Goal: Task Accomplishment & Management: Use online tool/utility

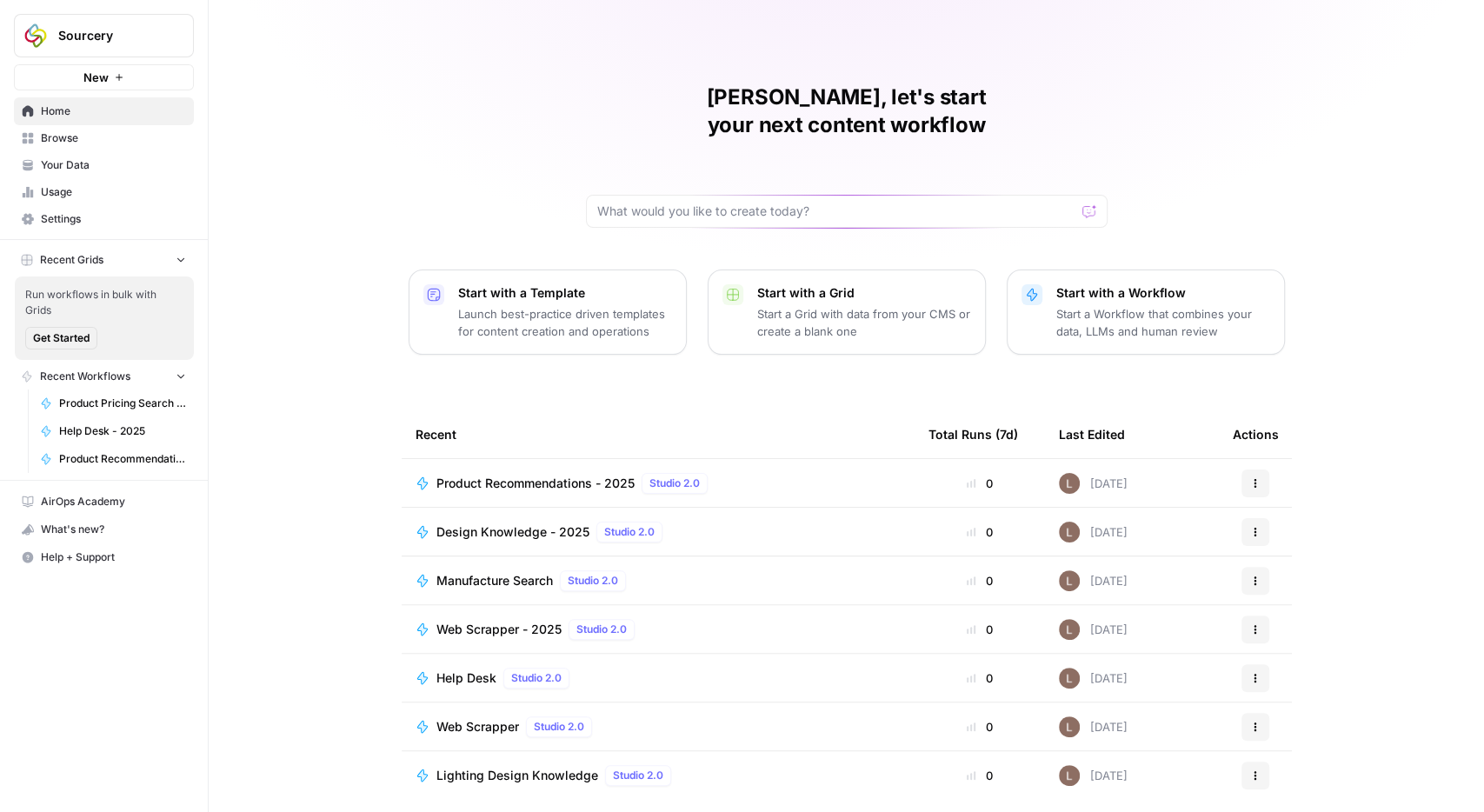
click at [61, 136] on span "Browse" at bounding box center [113, 139] width 146 height 16
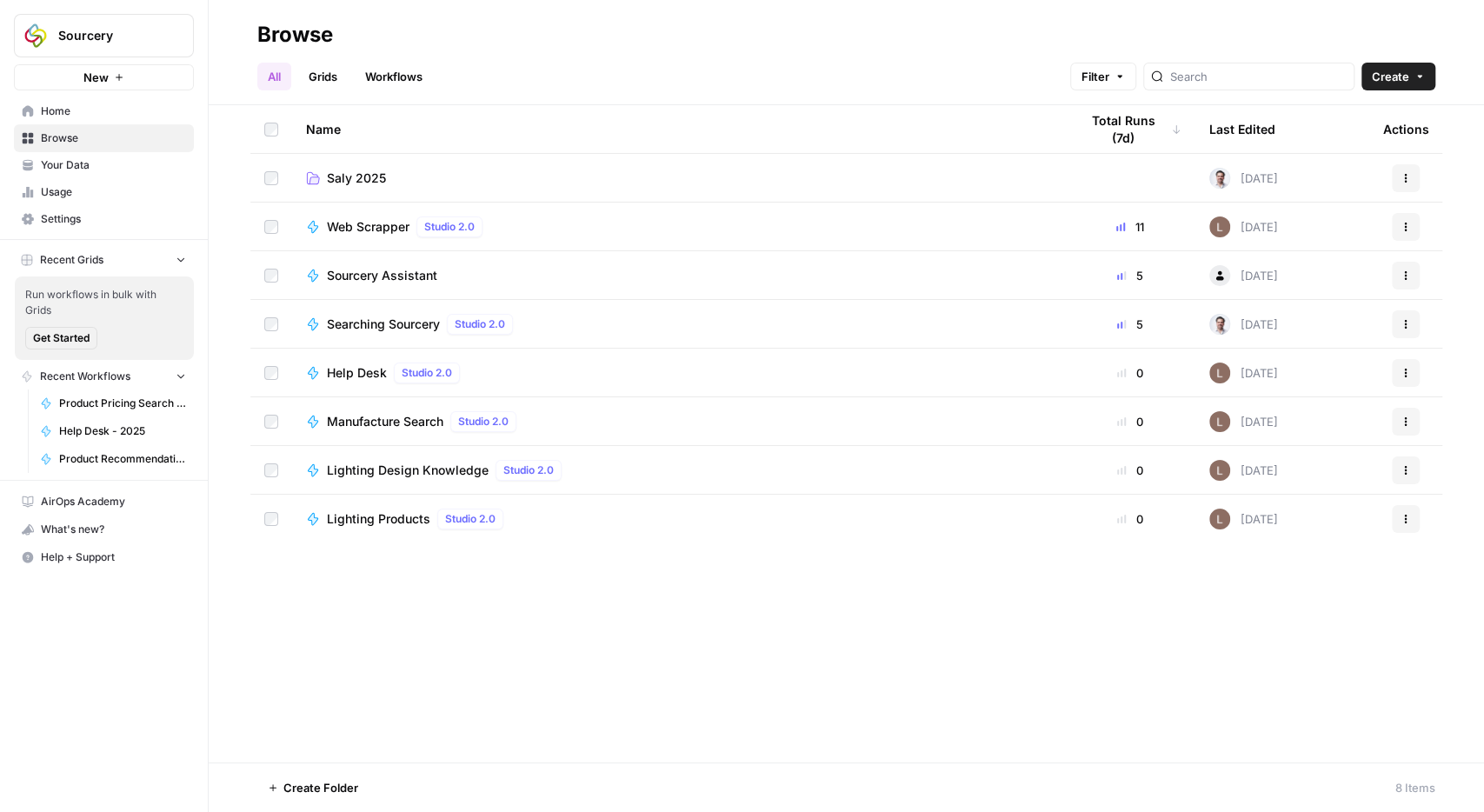
click at [339, 178] on span "Saly 2025" at bounding box center [356, 179] width 59 height 17
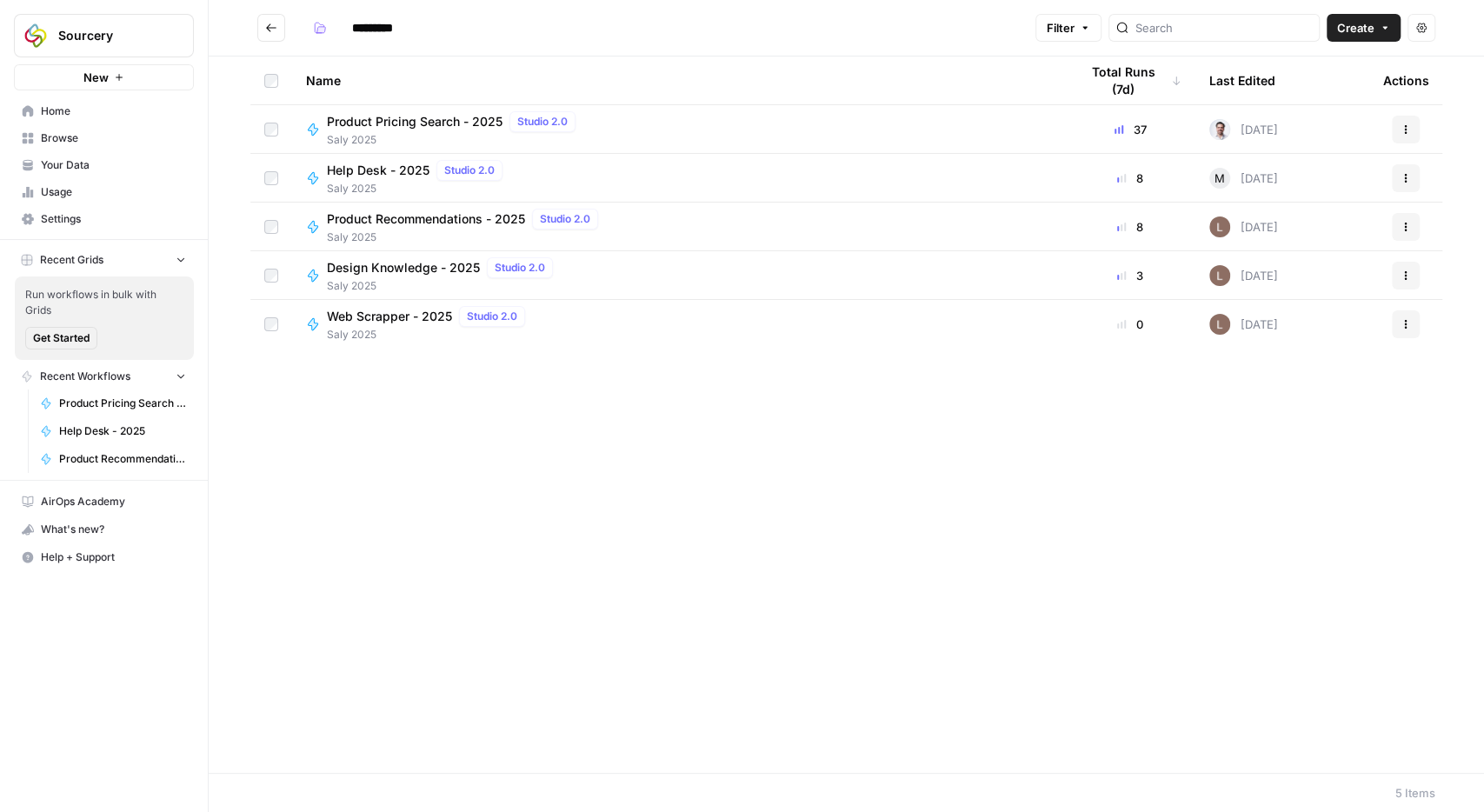
click at [359, 121] on span "Product Pricing Search - 2025" at bounding box center [415, 122] width 176 height 17
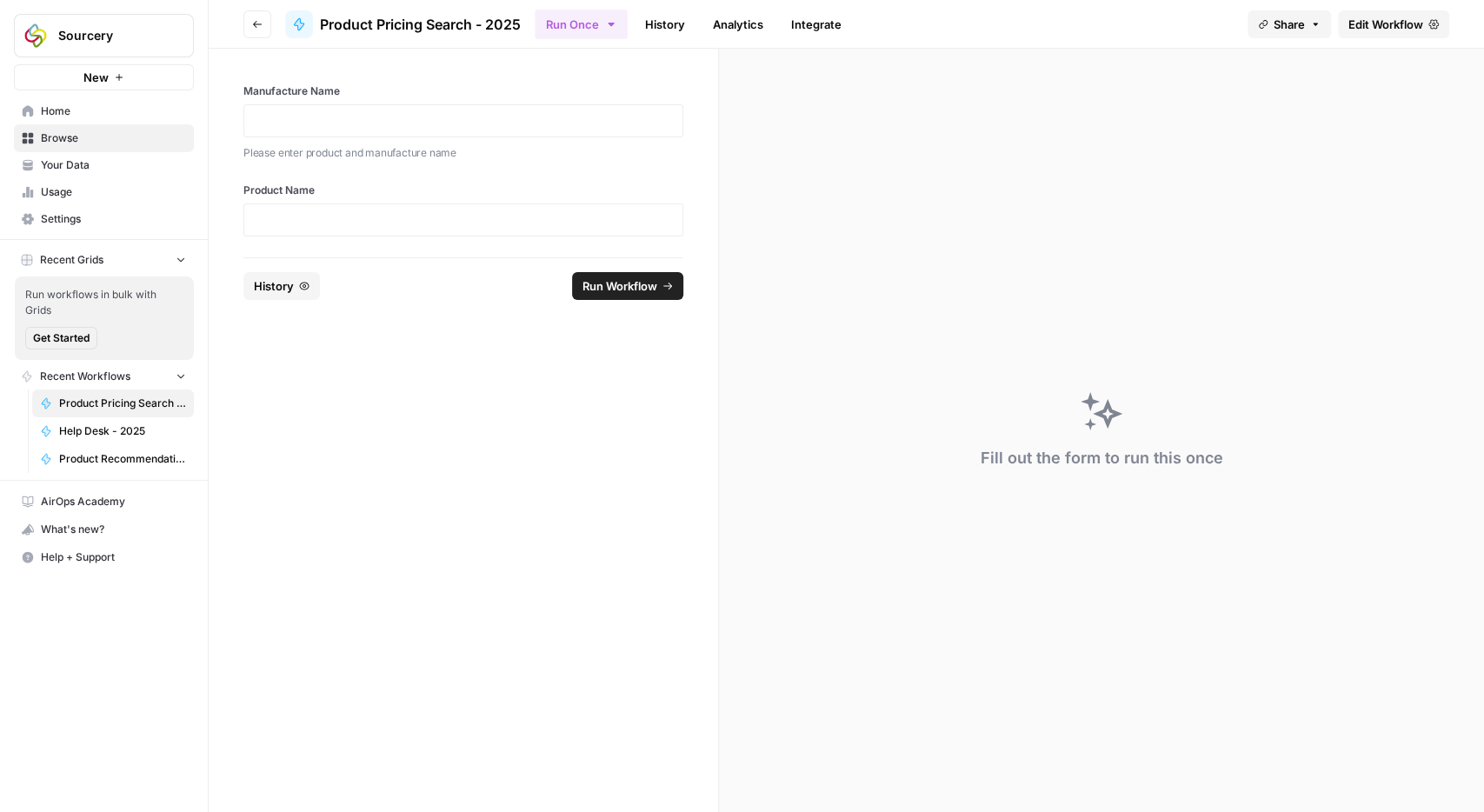
click at [1353, 28] on span "Edit Workflow" at bounding box center [1386, 24] width 75 height 17
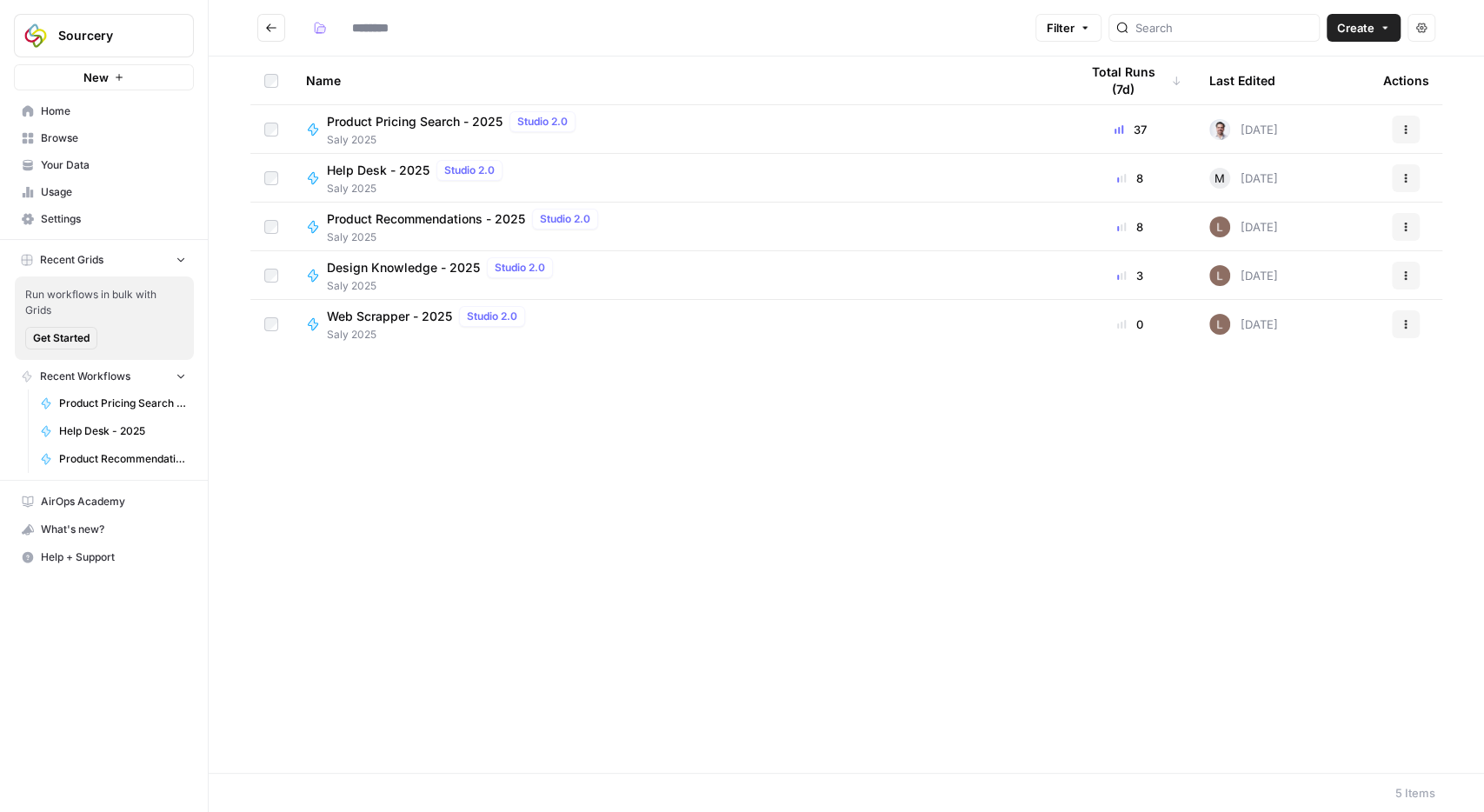
type input "*********"
click at [371, 175] on span "Help Desk - 2025" at bounding box center [378, 171] width 103 height 17
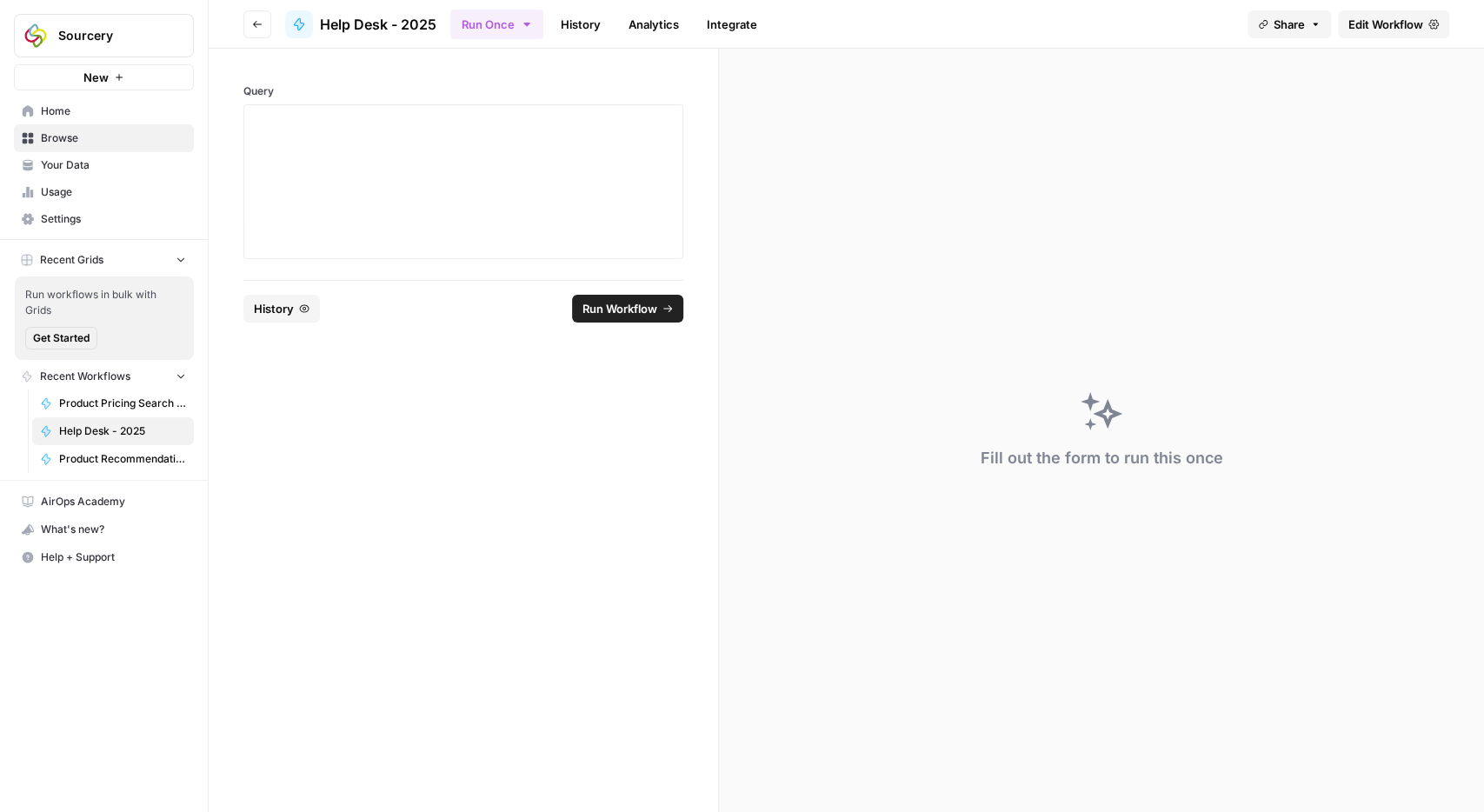
click at [1375, 26] on span "Edit Workflow" at bounding box center [1386, 24] width 75 height 17
click at [583, 29] on link "History" at bounding box center [580, 24] width 61 height 28
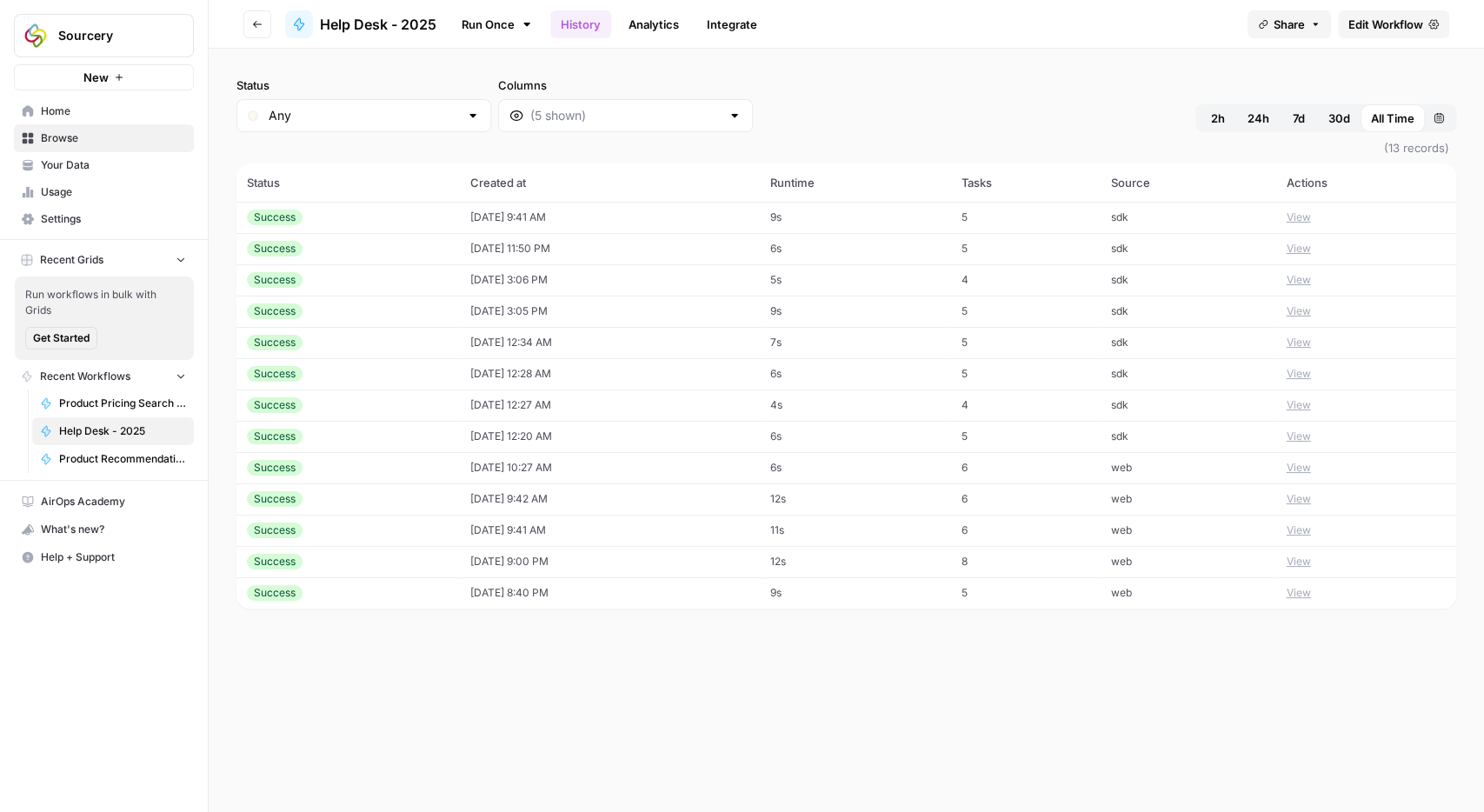
click at [253, 22] on icon "button" at bounding box center [257, 24] width 10 height 10
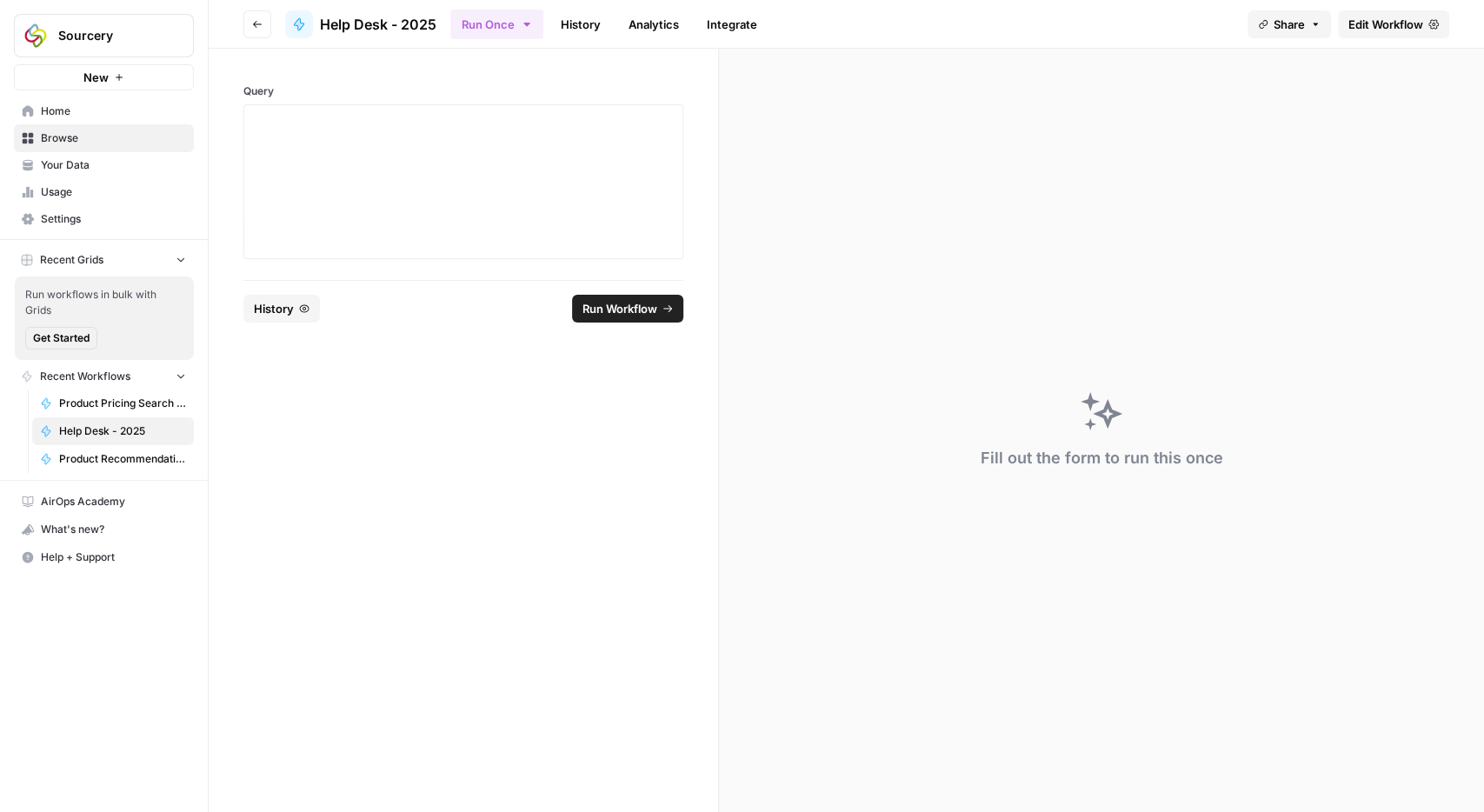
click at [261, 24] on icon "button" at bounding box center [257, 24] width 10 height 10
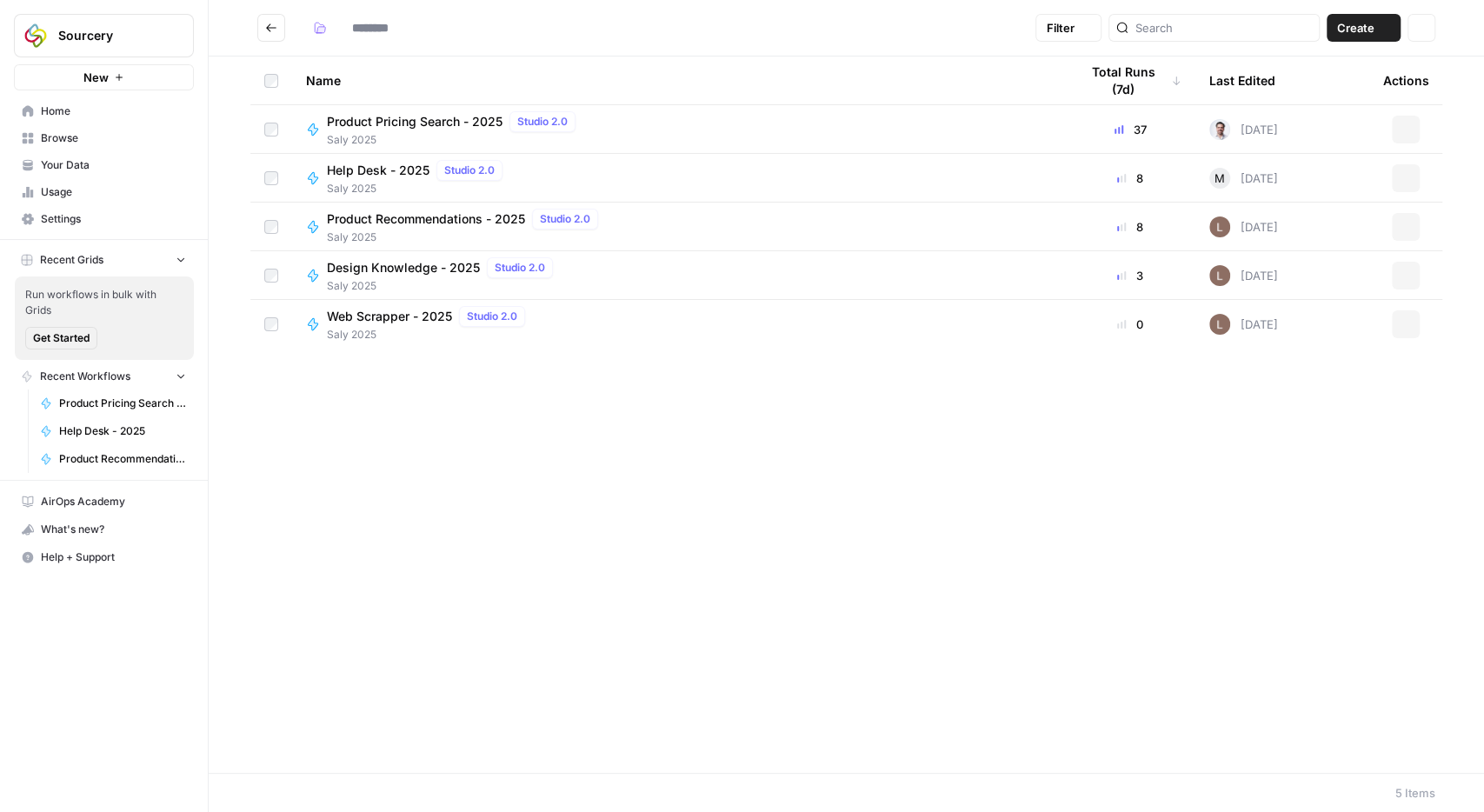
type input "*********"
click at [383, 117] on span "Product Pricing Search - 2025" at bounding box center [415, 122] width 176 height 17
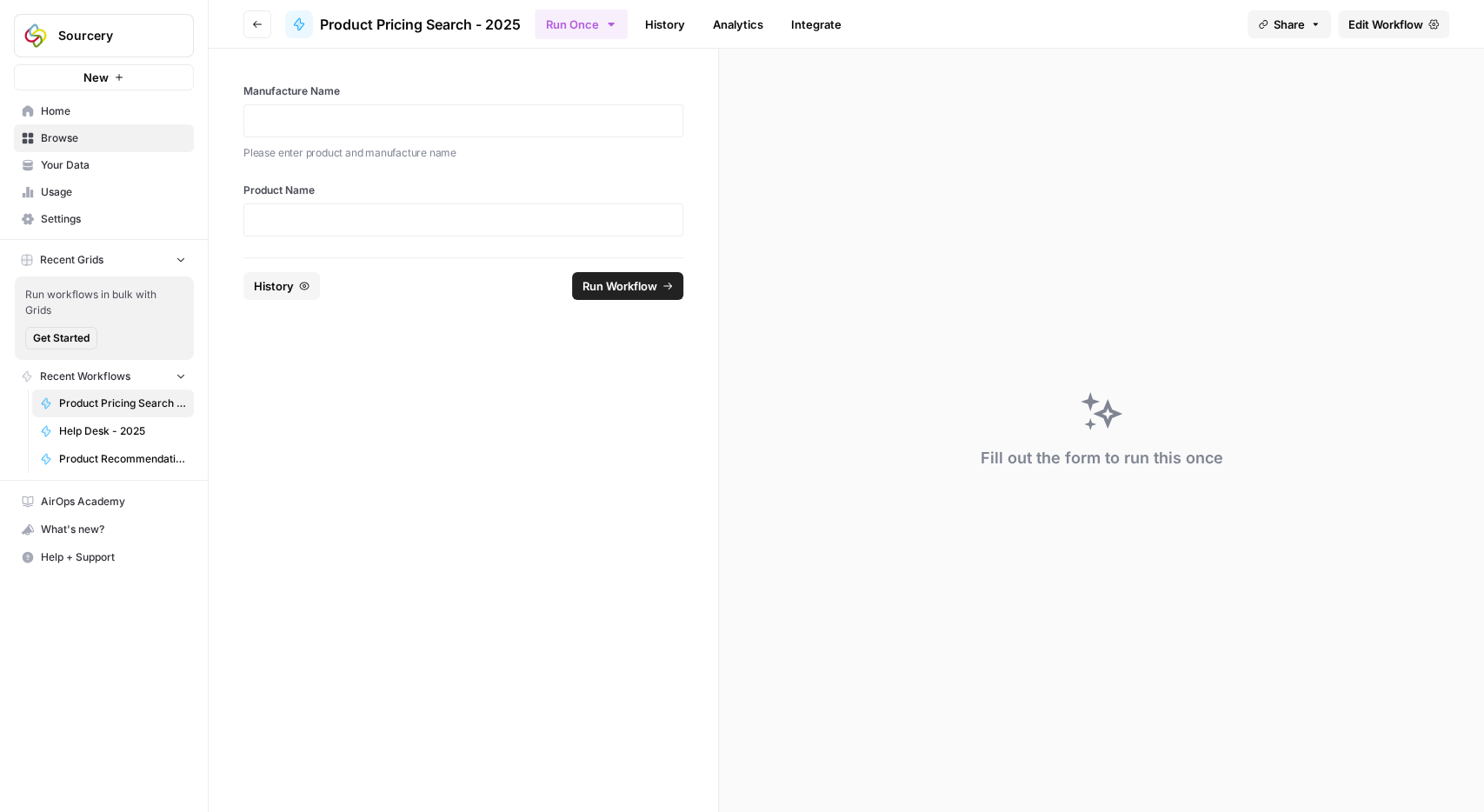
click at [1373, 20] on span "Edit Workflow" at bounding box center [1386, 24] width 75 height 17
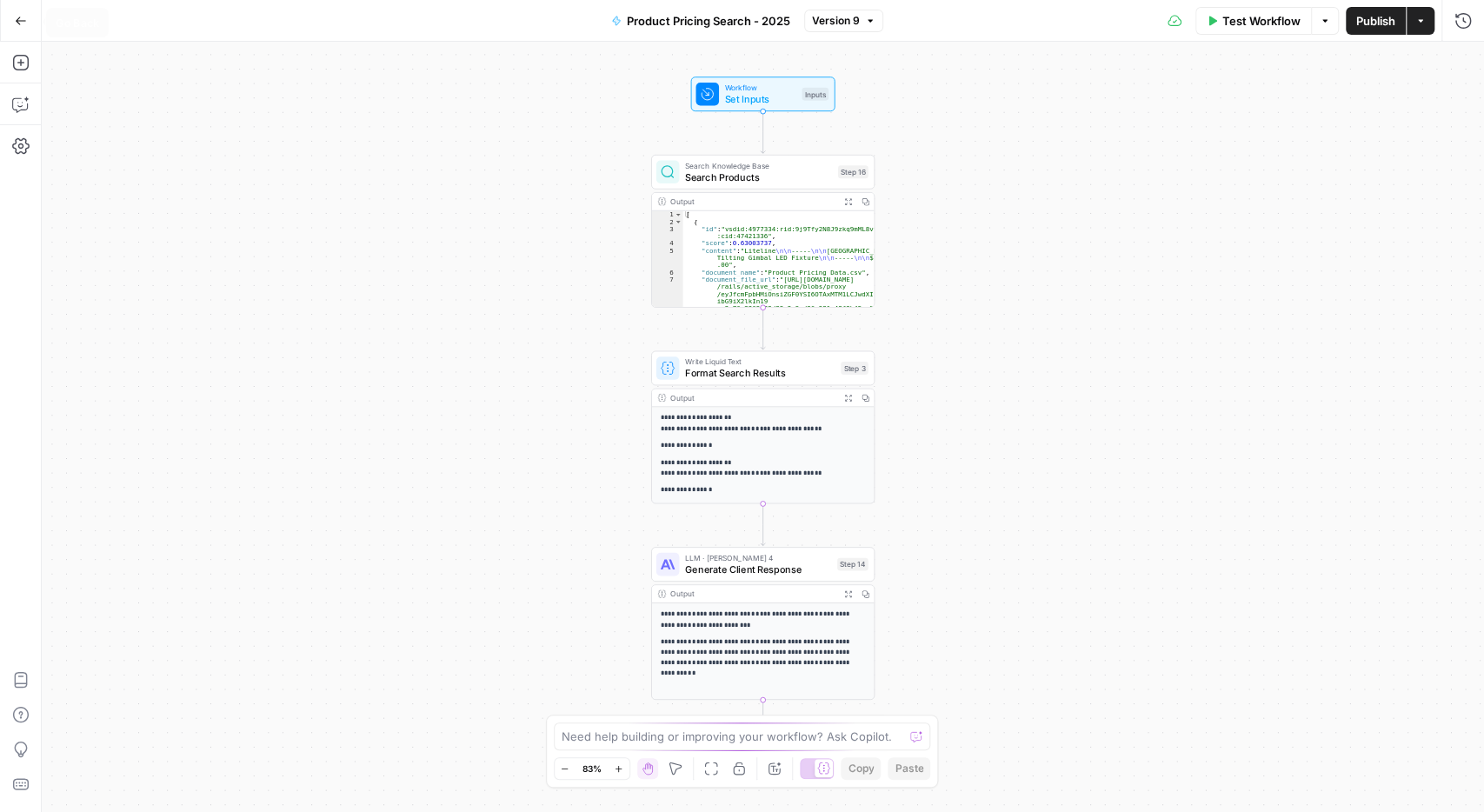
click at [27, 17] on button "Go Back" at bounding box center [21, 21] width 31 height 31
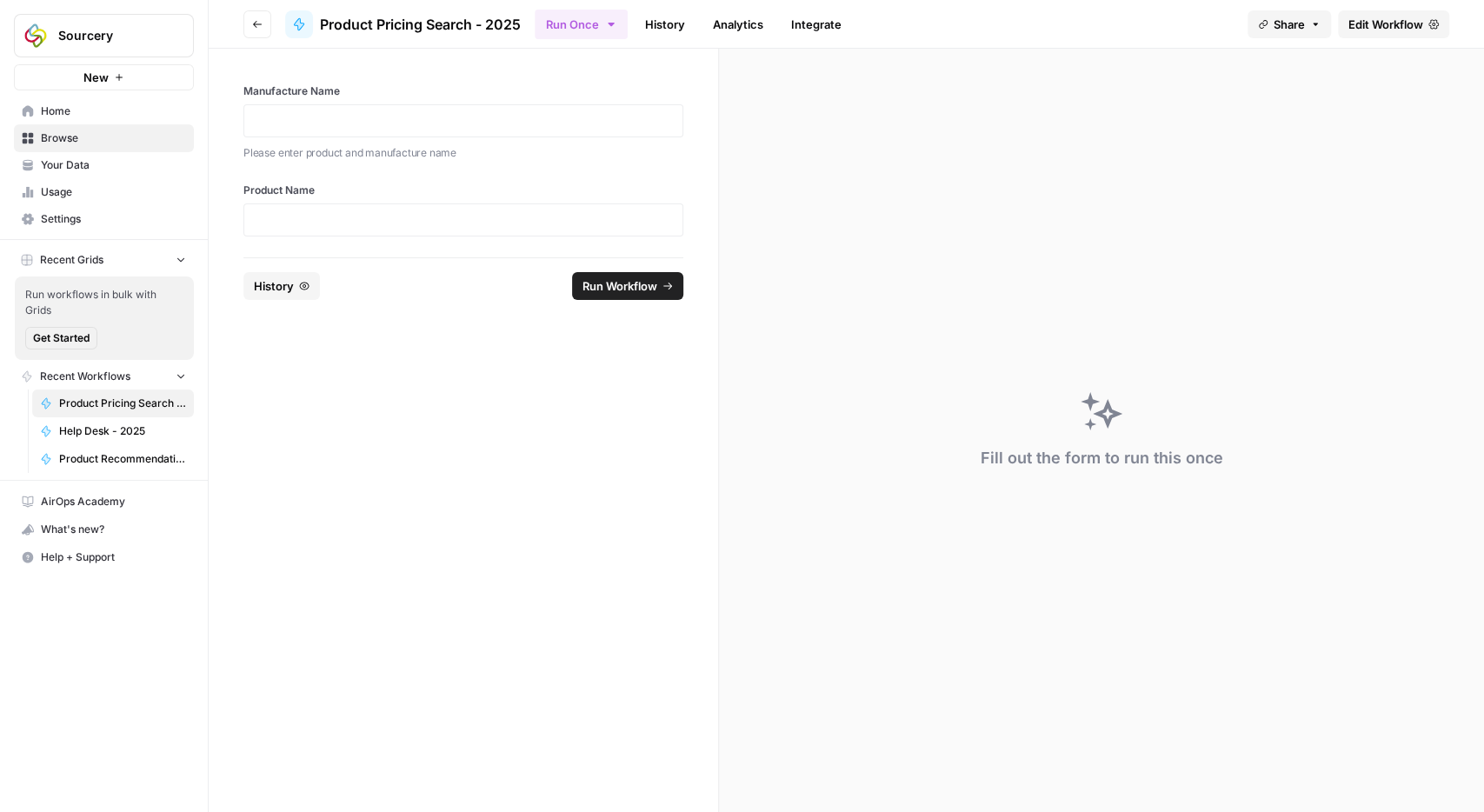
click at [261, 18] on button "Go back" at bounding box center [257, 24] width 28 height 28
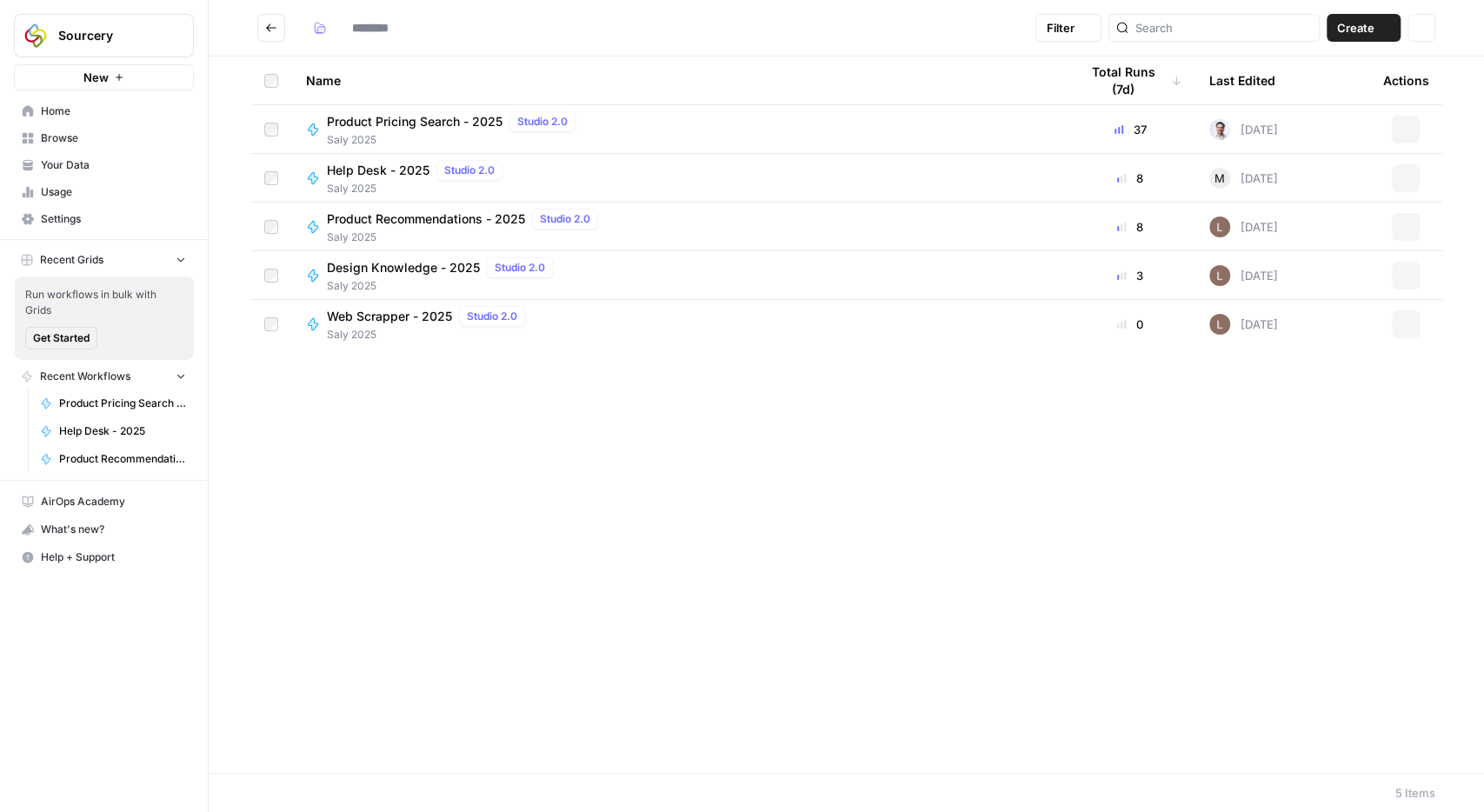
type input "*********"
click at [1426, 126] on div "Actions" at bounding box center [1406, 130] width 45 height 28
click at [1414, 128] on button "Actions" at bounding box center [1406, 130] width 28 height 28
click at [583, 41] on h2 "*********" at bounding box center [642, 28] width 771 height 28
click at [350, 125] on span "Product Pricing Search - 2025" at bounding box center [415, 122] width 176 height 17
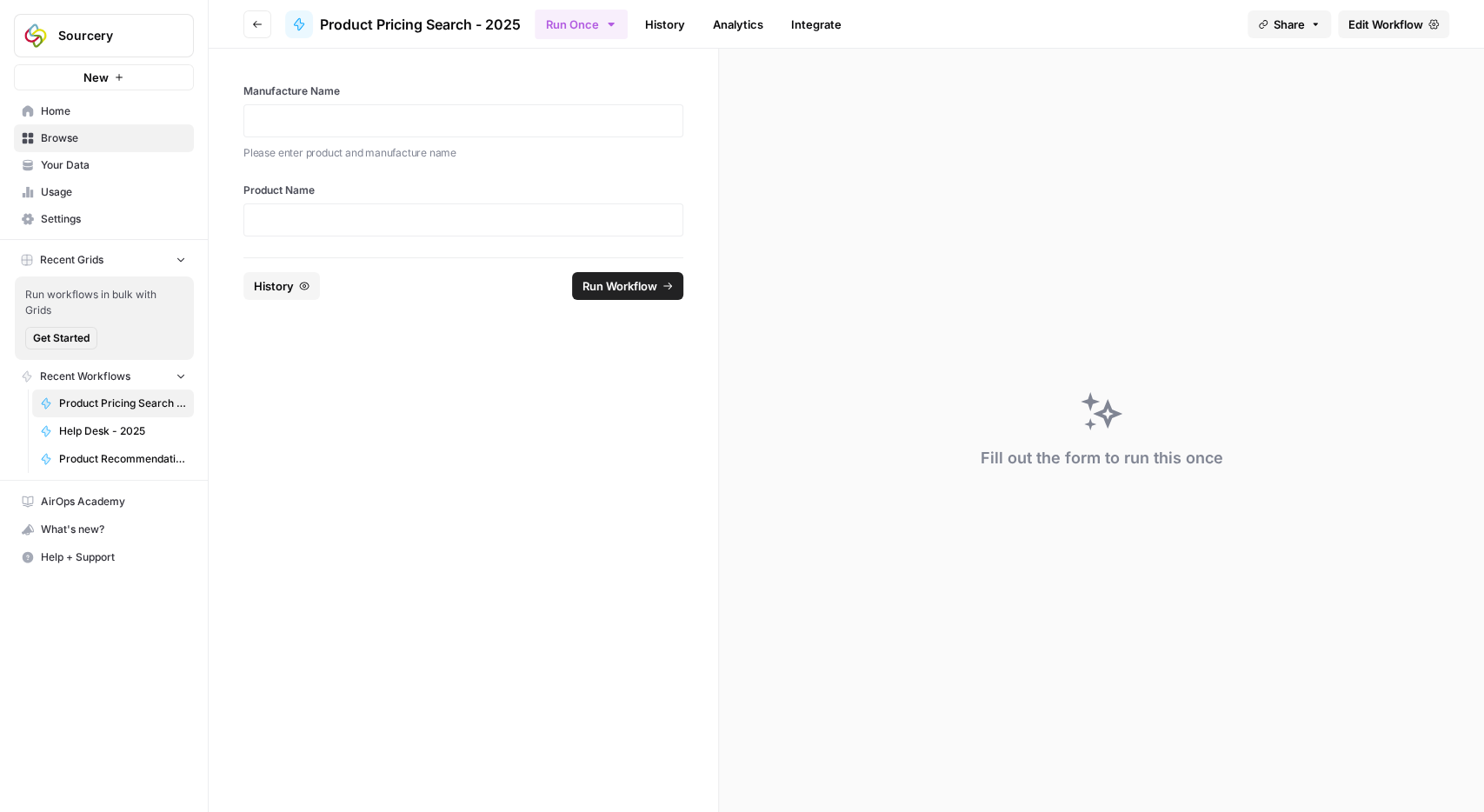
click at [663, 24] on link "History" at bounding box center [665, 24] width 61 height 28
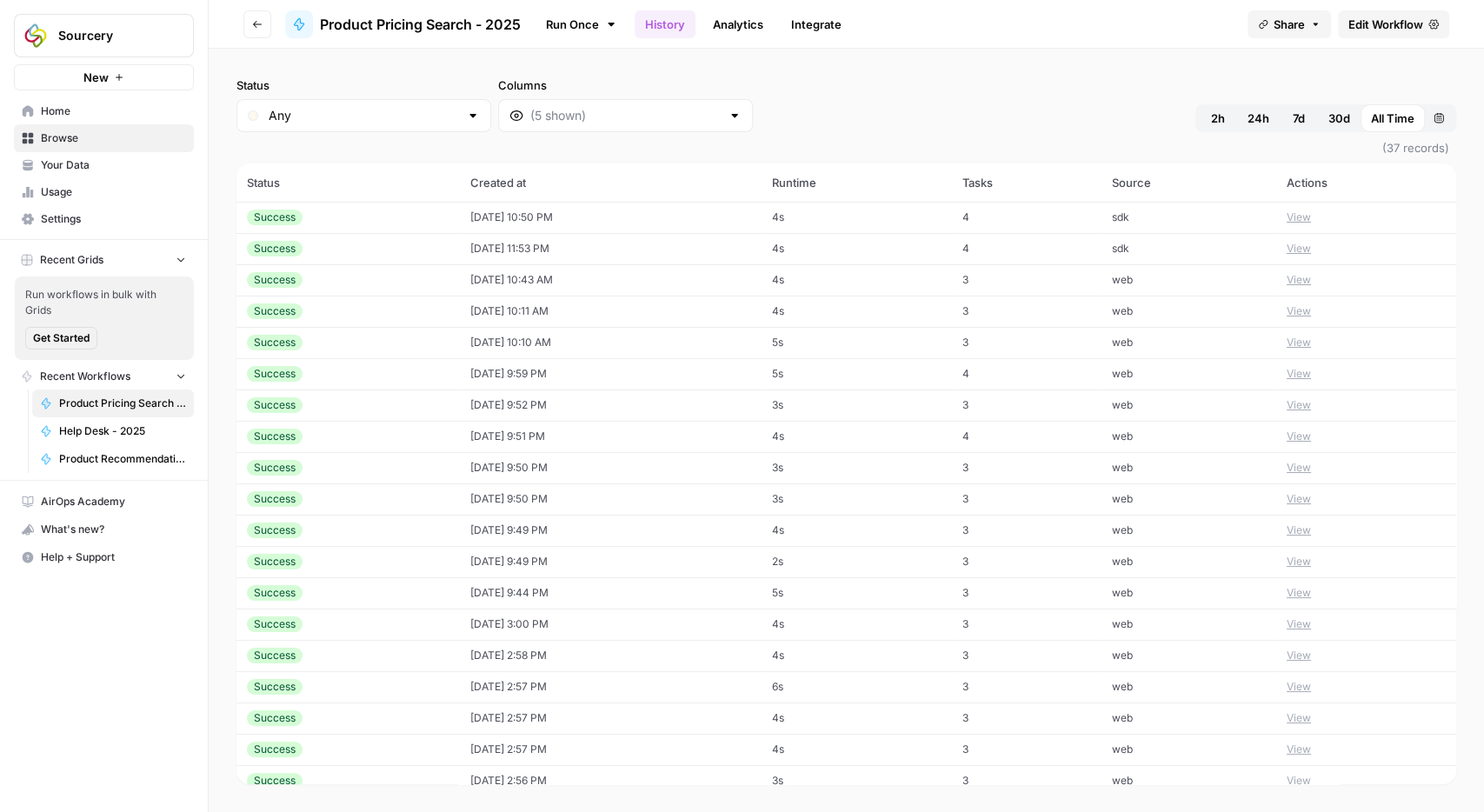
click at [724, 24] on link "Analytics" at bounding box center [738, 24] width 71 height 28
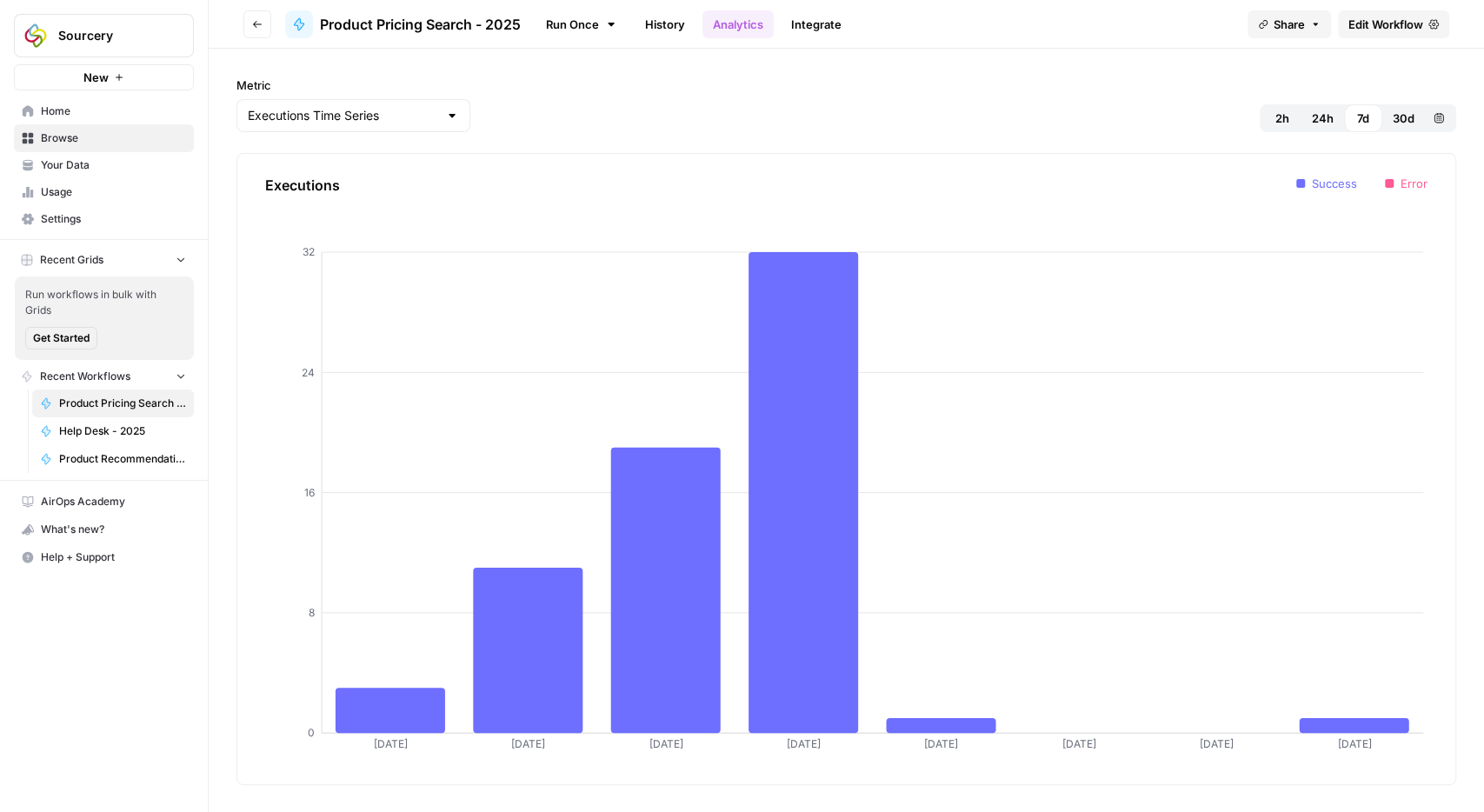
click at [841, 25] on link "Integrate" at bounding box center [817, 24] width 71 height 28
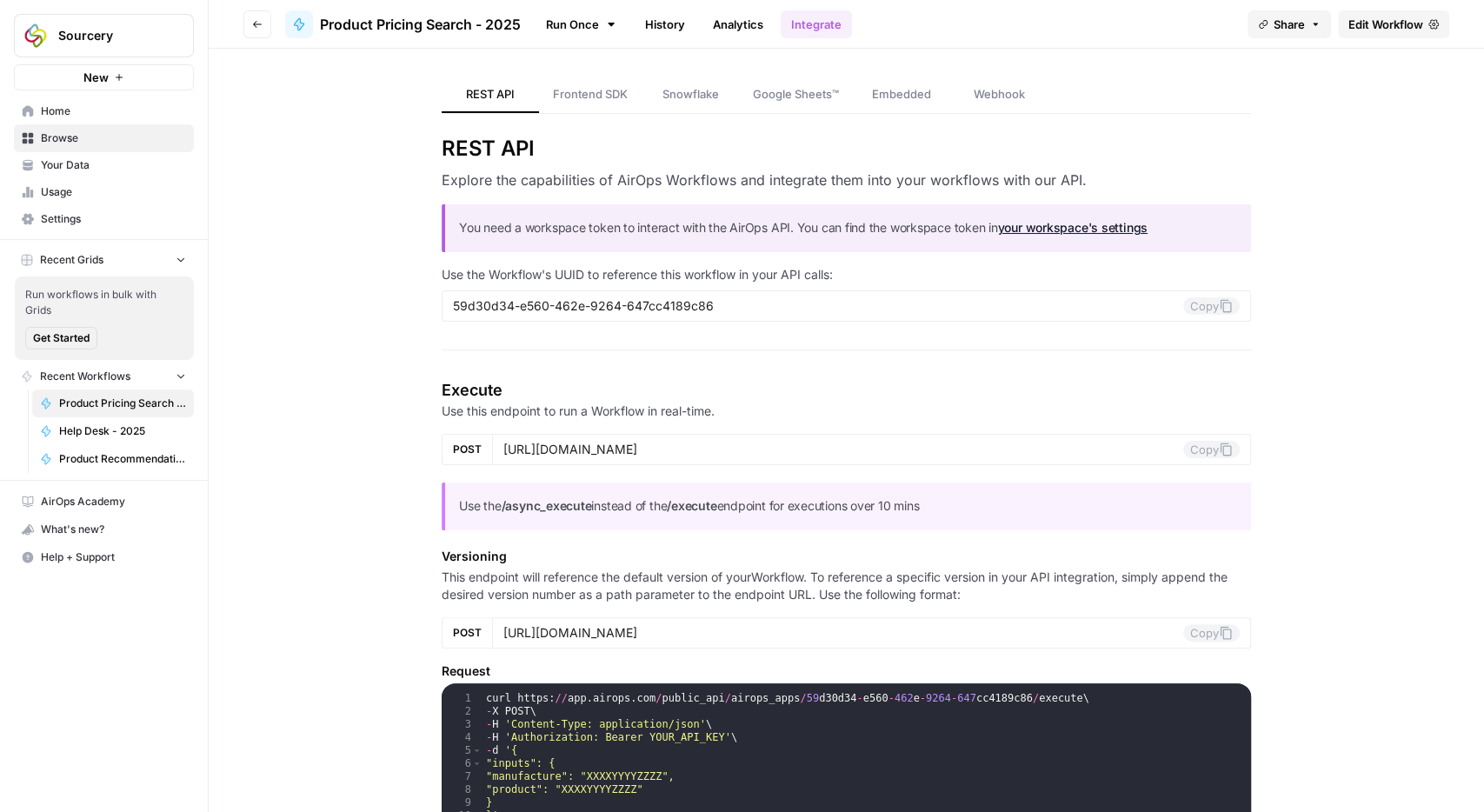
click at [1404, 24] on span "Edit Workflow" at bounding box center [1386, 24] width 75 height 17
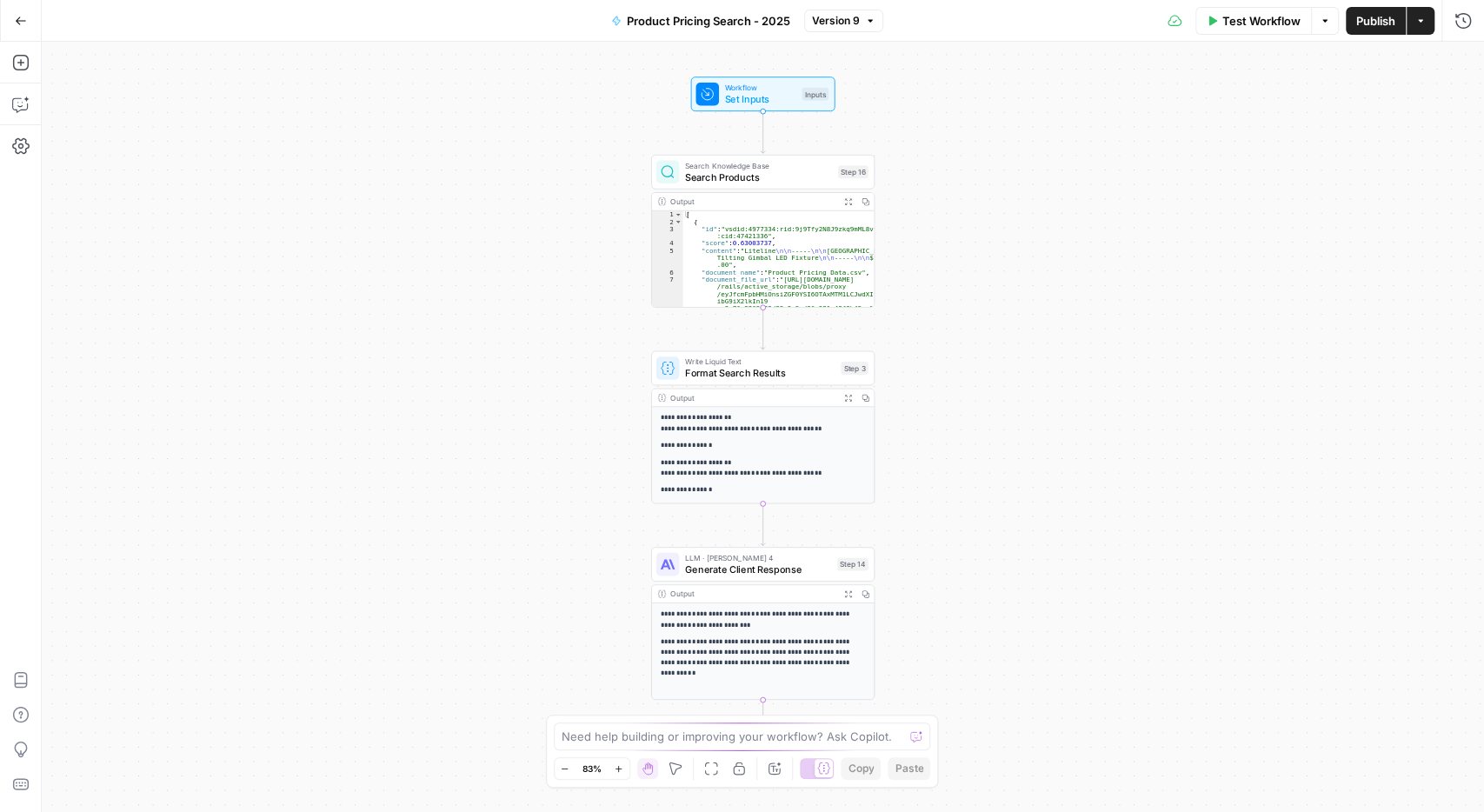
click at [20, 22] on icon "button" at bounding box center [21, 21] width 12 height 12
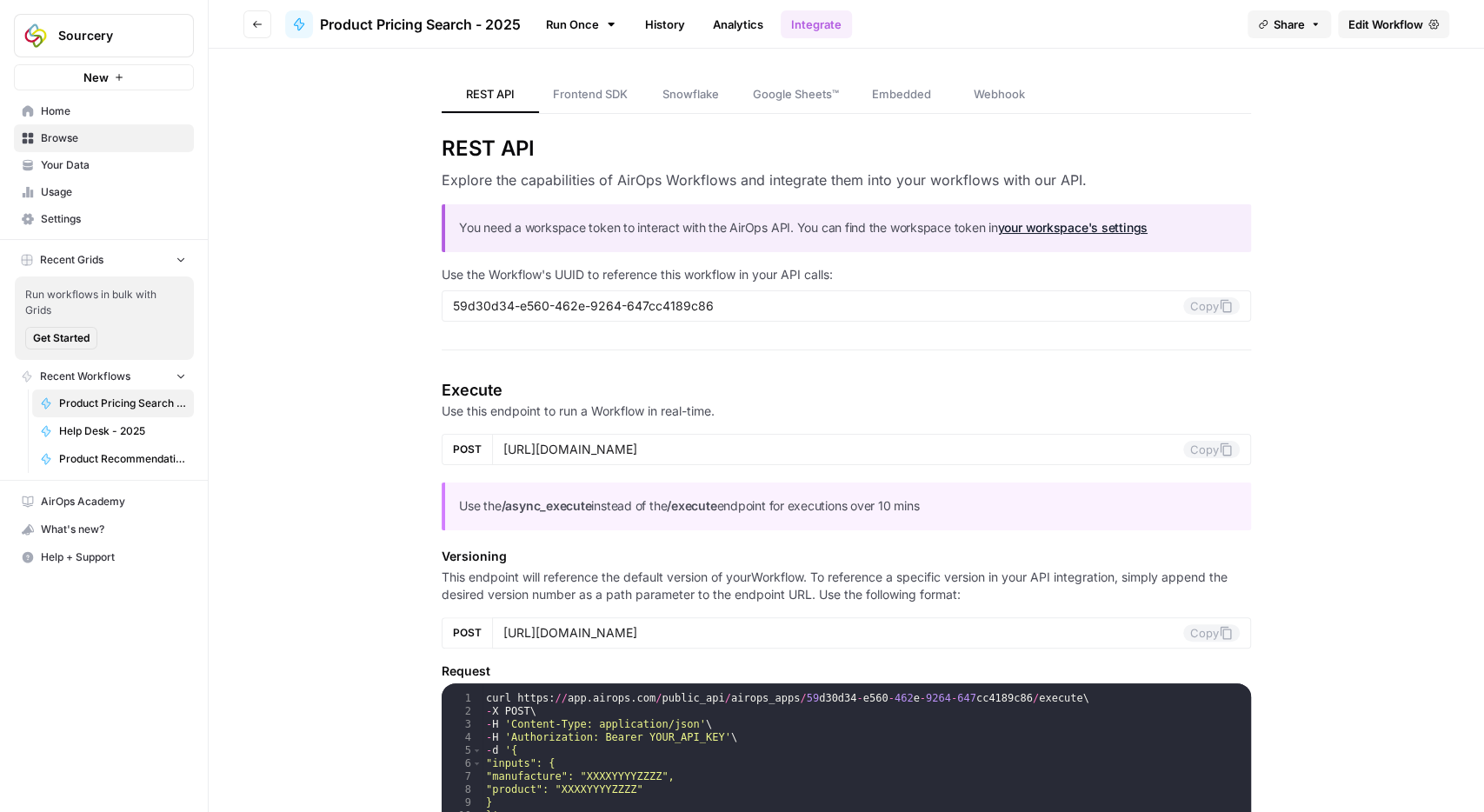
click at [261, 24] on span "Go back" at bounding box center [261, 24] width 1 height 1
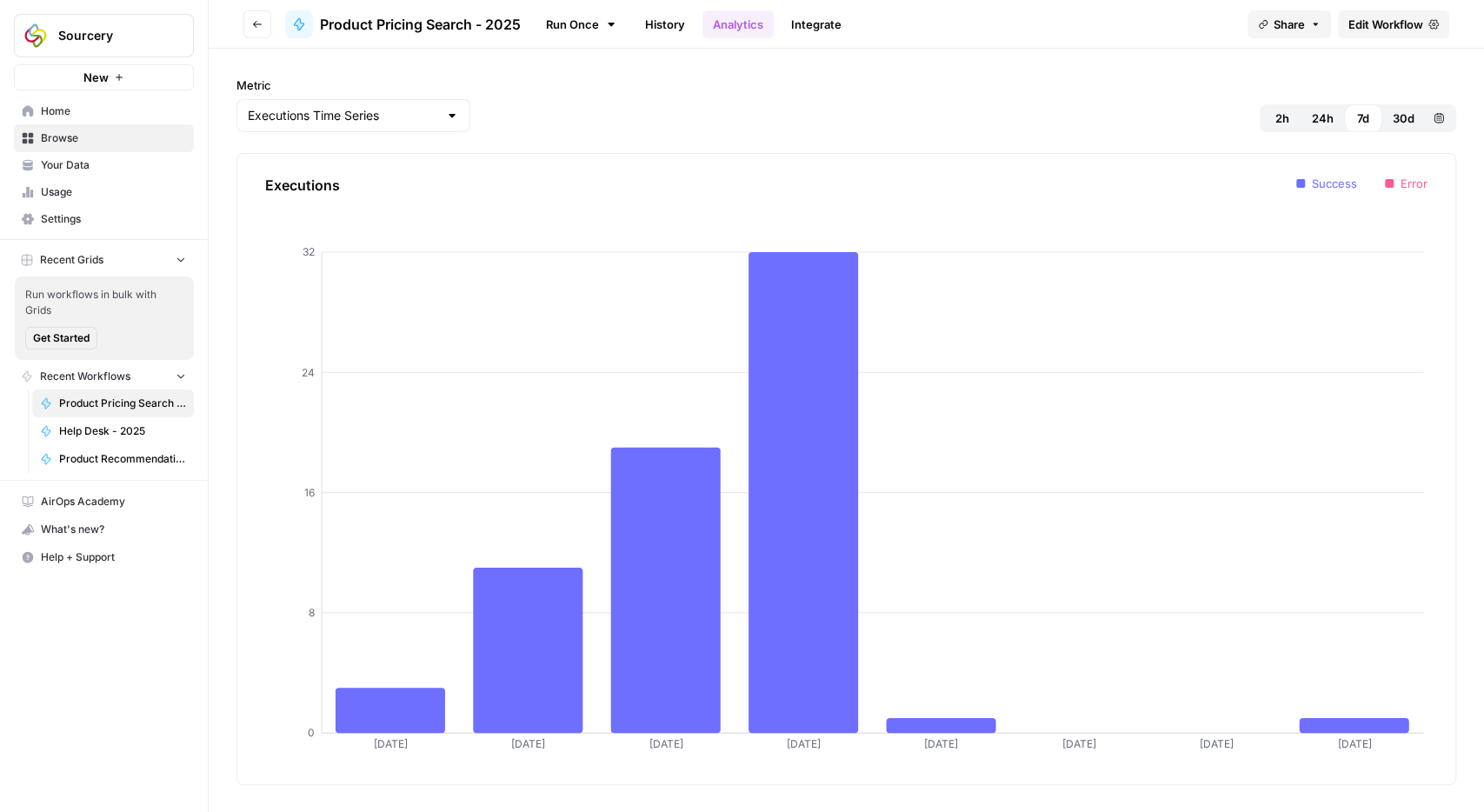
click at [249, 25] on button "Go back" at bounding box center [257, 24] width 28 height 28
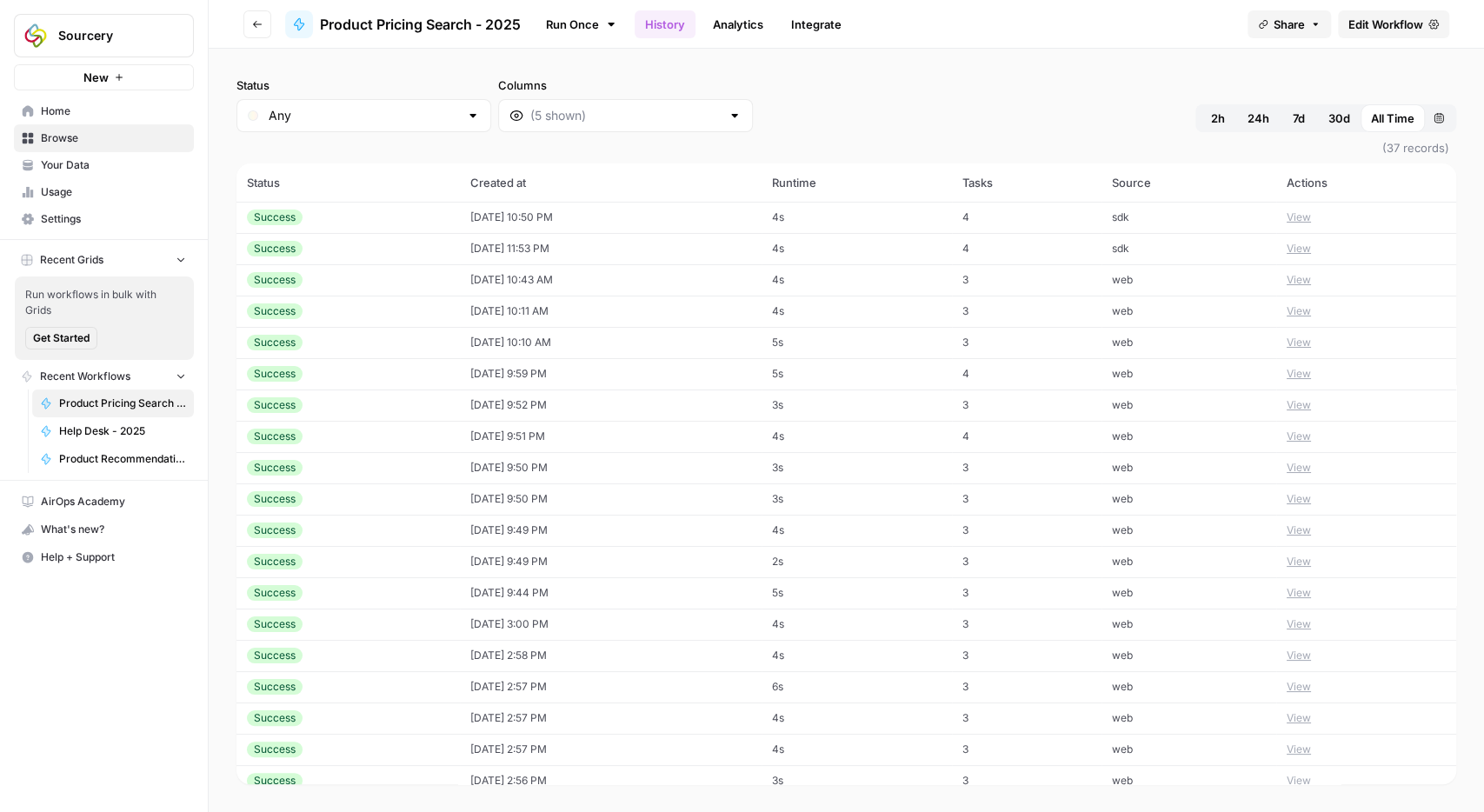
click at [254, 19] on icon "button" at bounding box center [257, 24] width 10 height 10
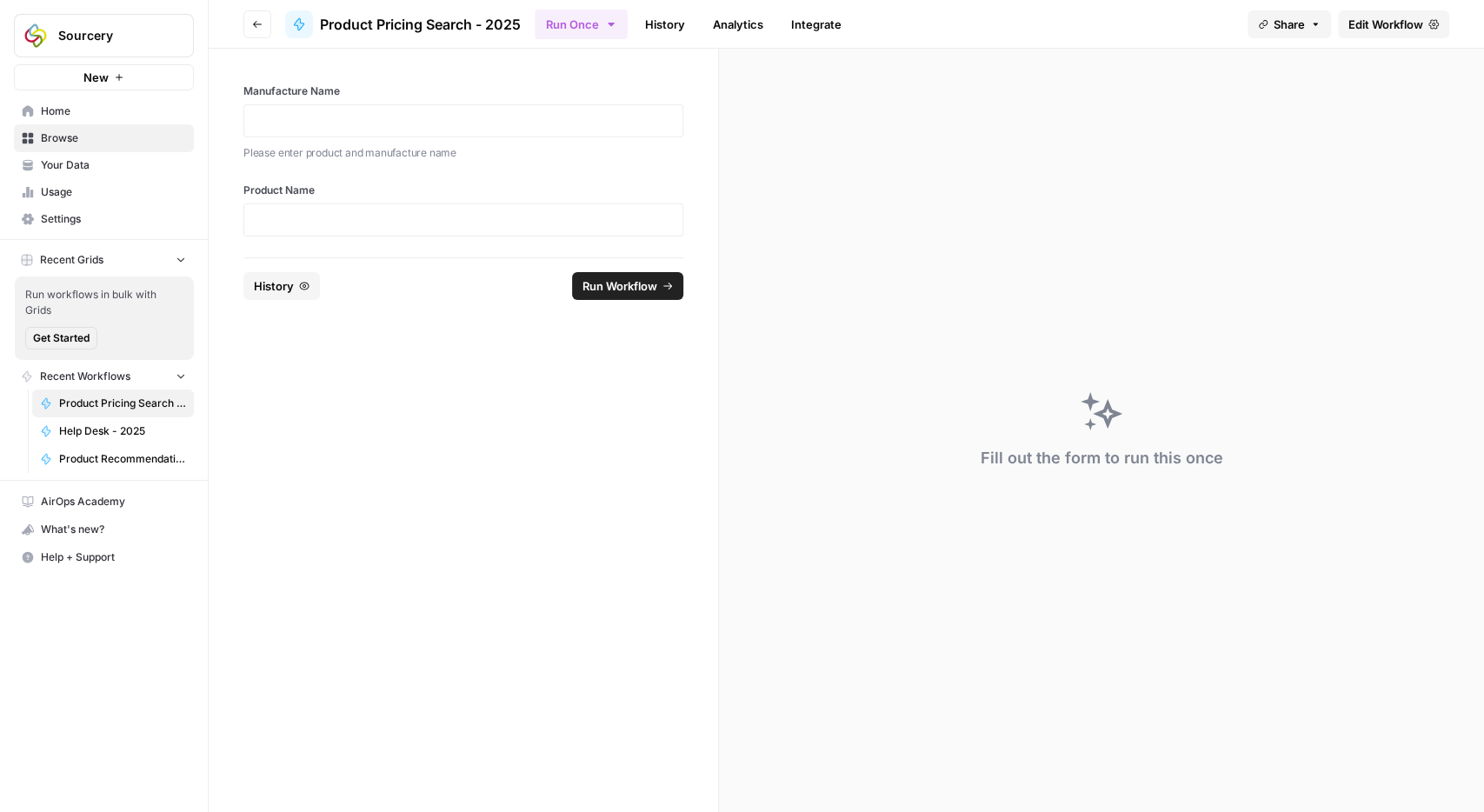
click at [254, 19] on icon "button" at bounding box center [257, 24] width 10 height 10
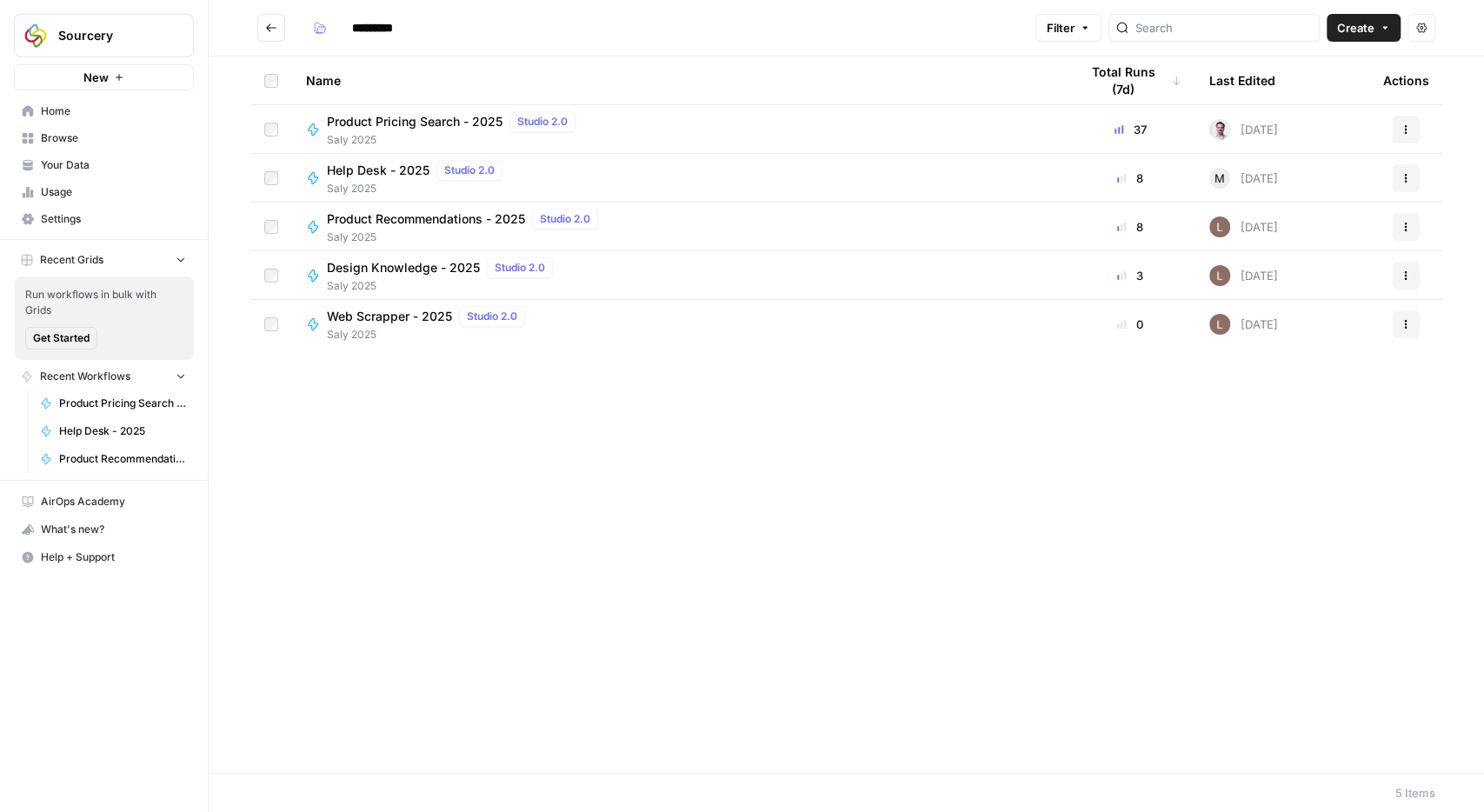
click at [359, 173] on span "Help Desk - 2025" at bounding box center [378, 171] width 103 height 17
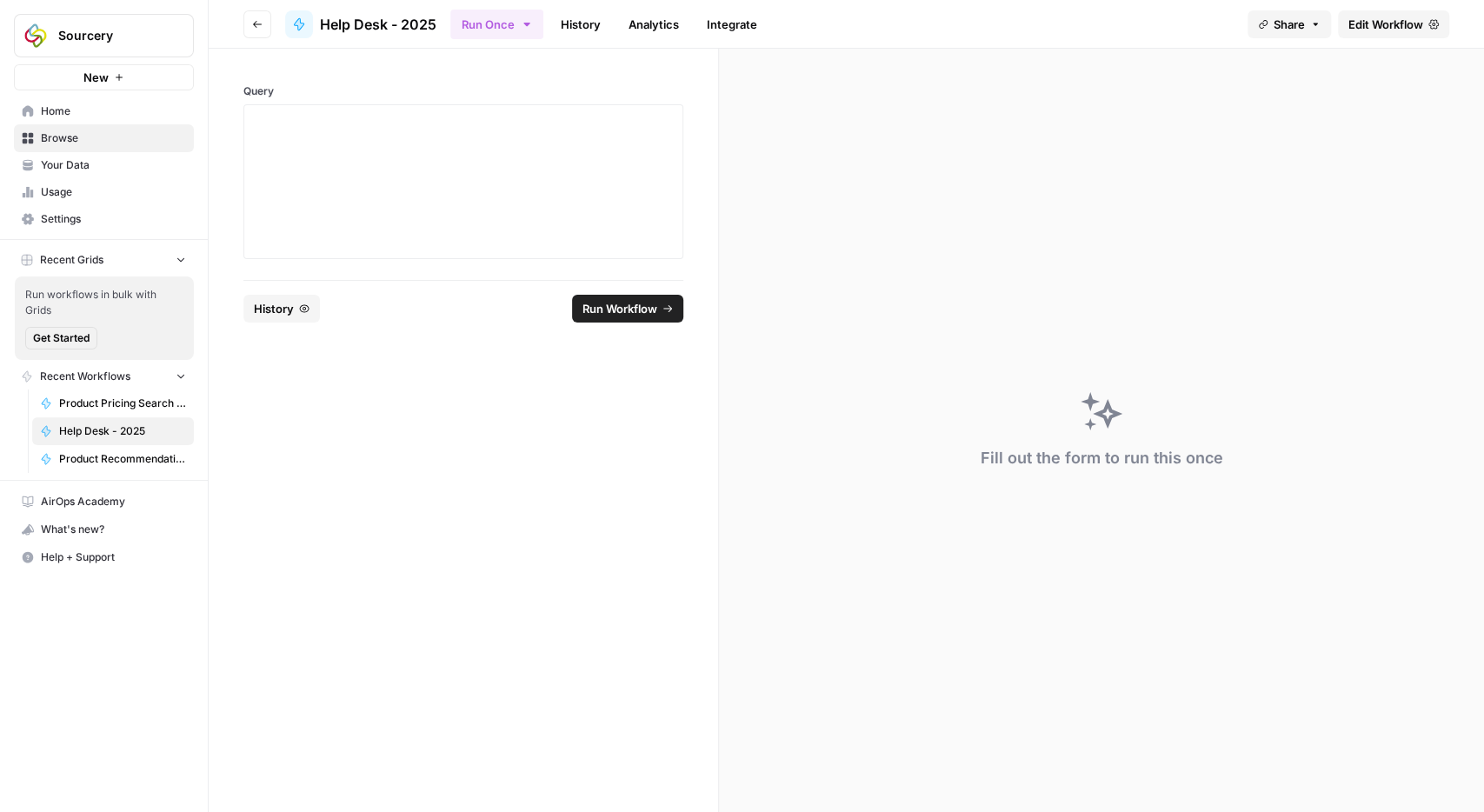
click at [1399, 20] on span "Edit Workflow" at bounding box center [1386, 24] width 75 height 17
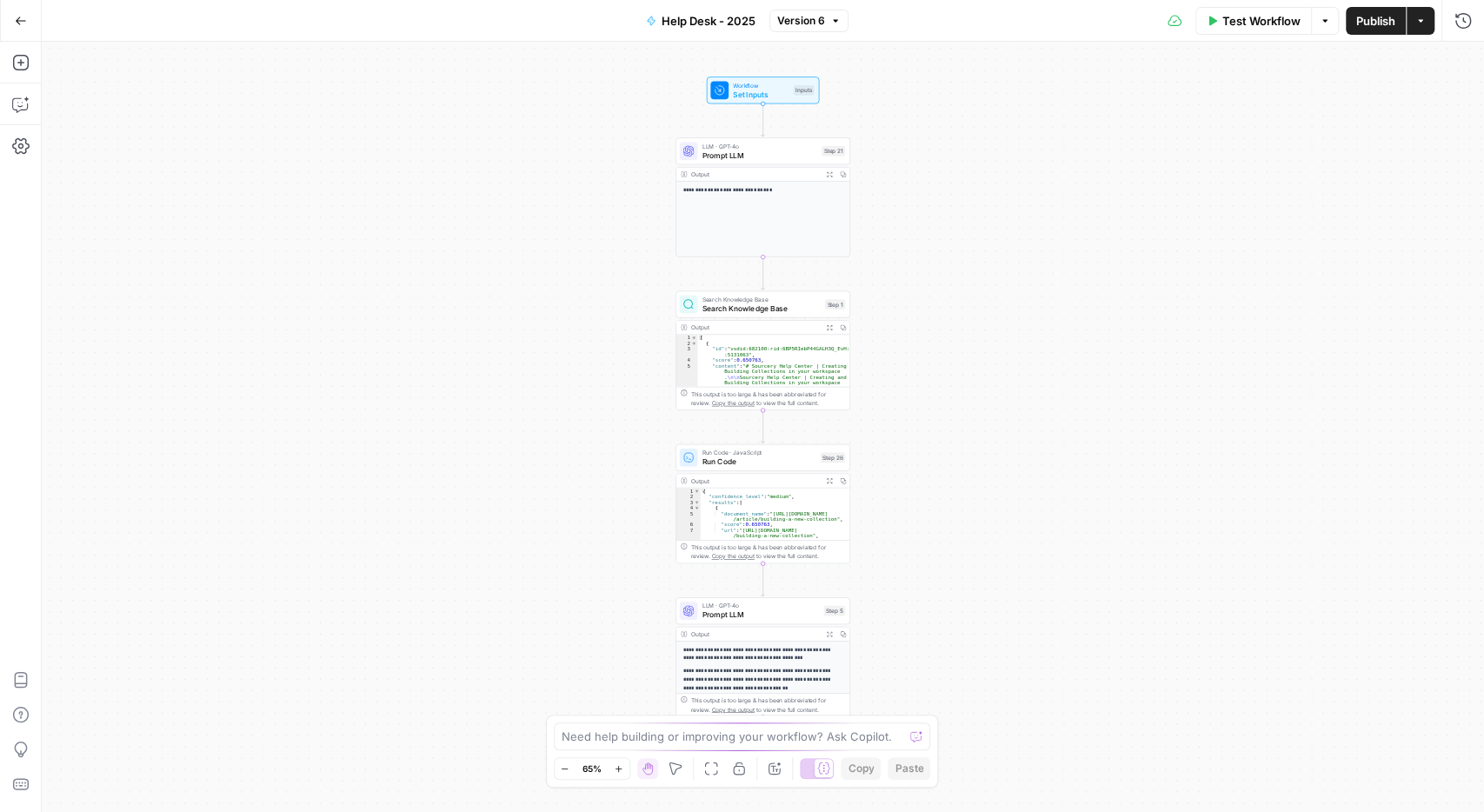
click at [24, 21] on icon "button" at bounding box center [21, 20] width 10 height 8
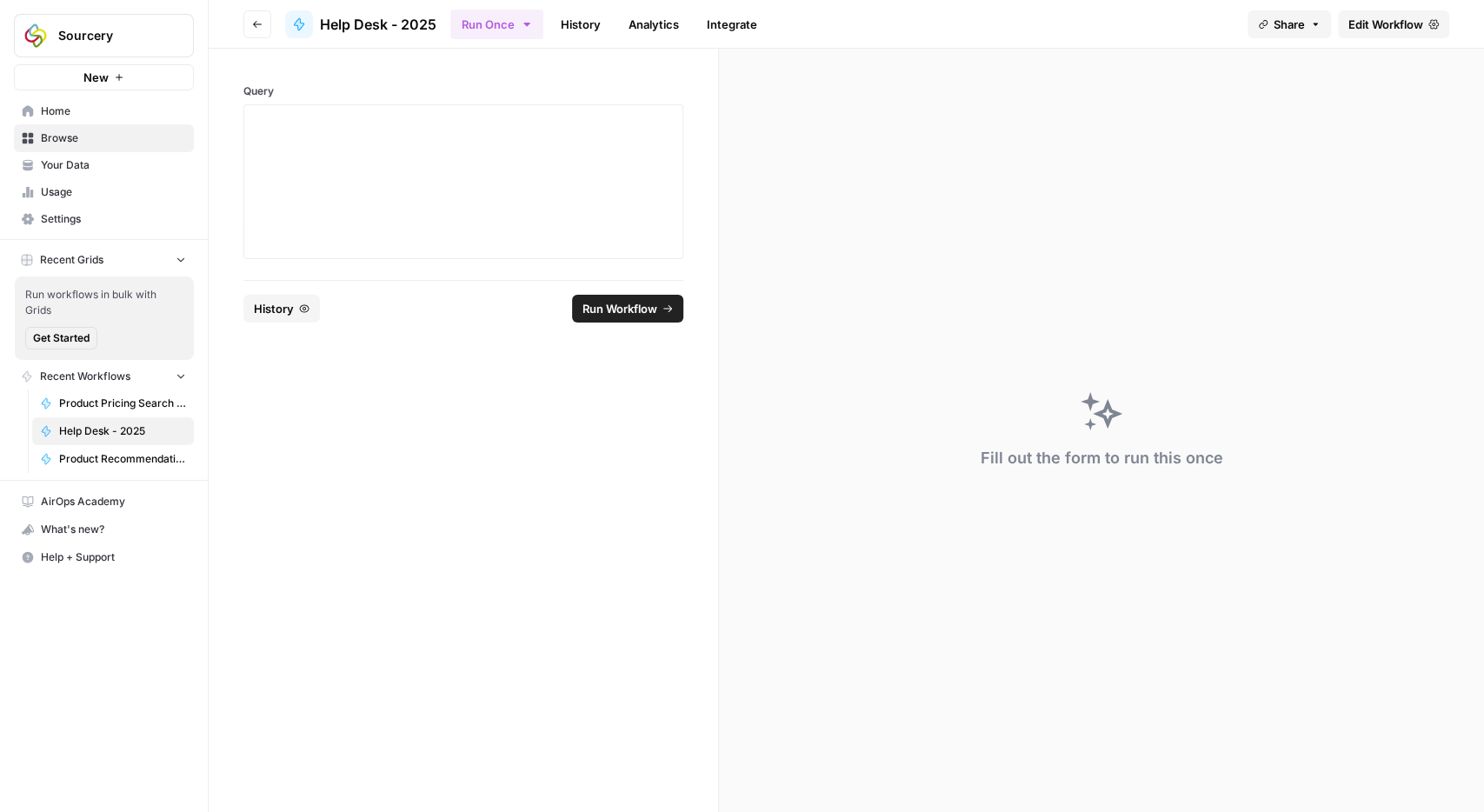
click at [265, 22] on button "Go back" at bounding box center [257, 24] width 28 height 28
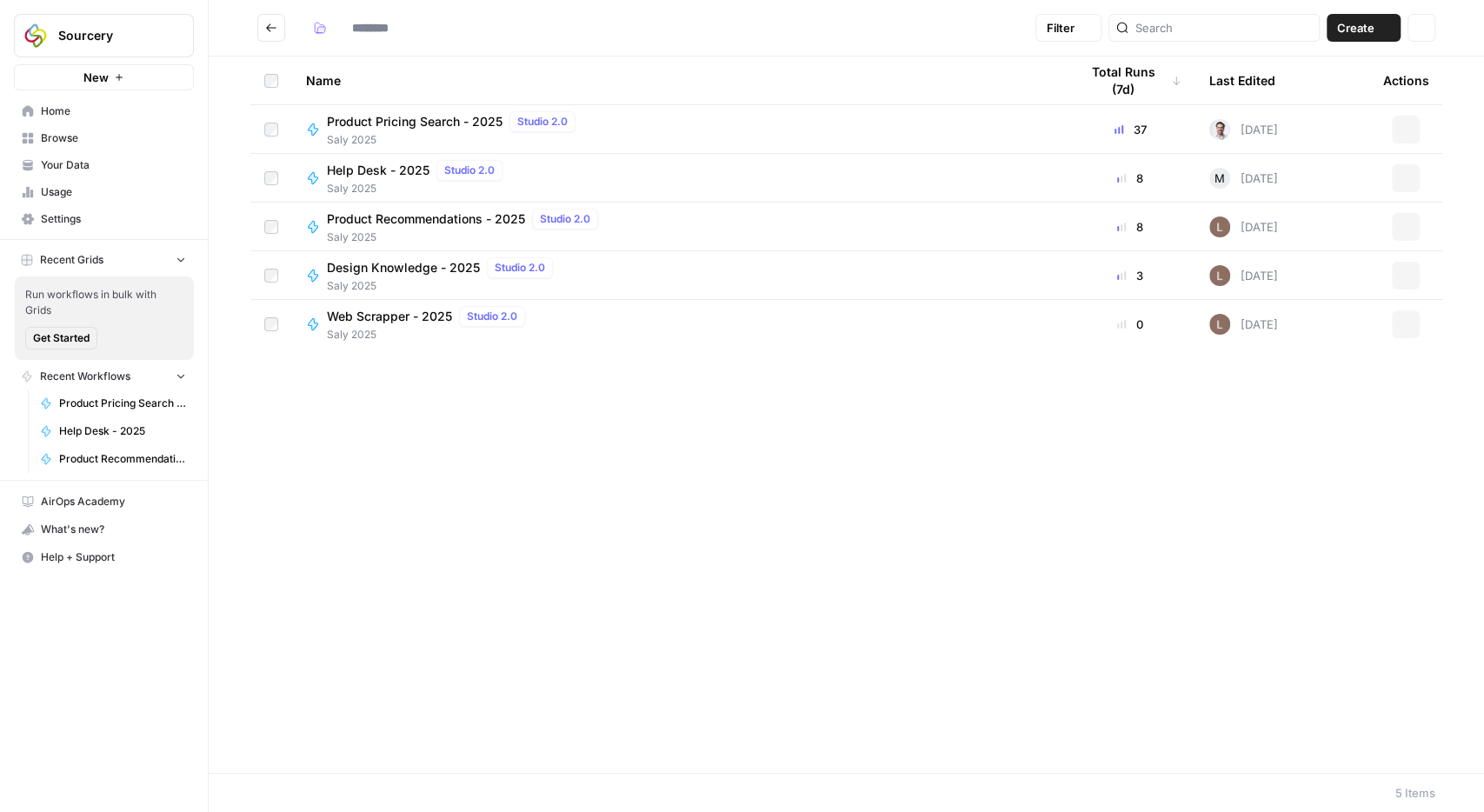
type input "*********"
click at [383, 217] on span "Product Recommendations - 2025" at bounding box center [425, 219] width 198 height 17
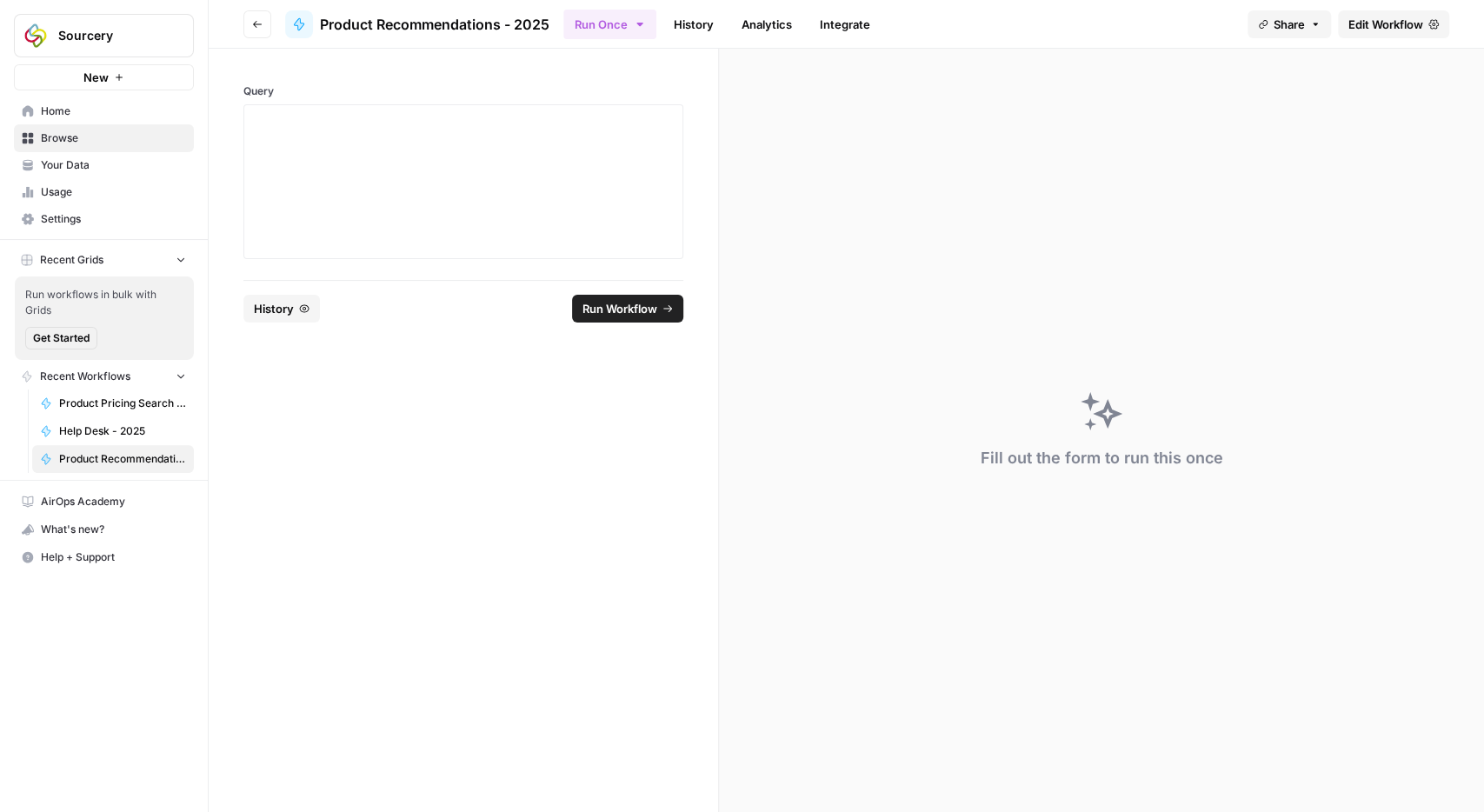
click at [1386, 22] on span "Edit Workflow" at bounding box center [1386, 24] width 75 height 17
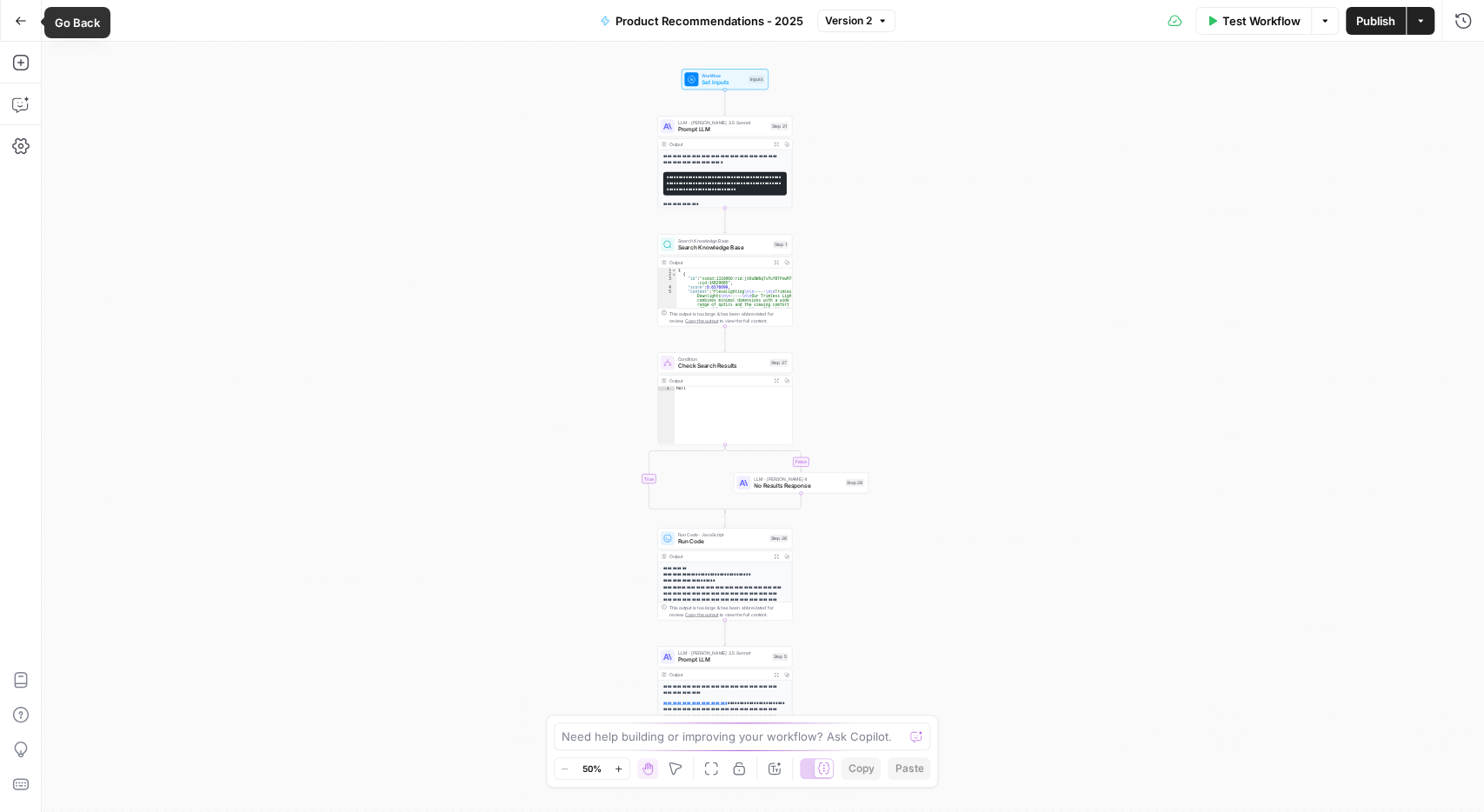
click at [18, 21] on icon "button" at bounding box center [21, 20] width 10 height 8
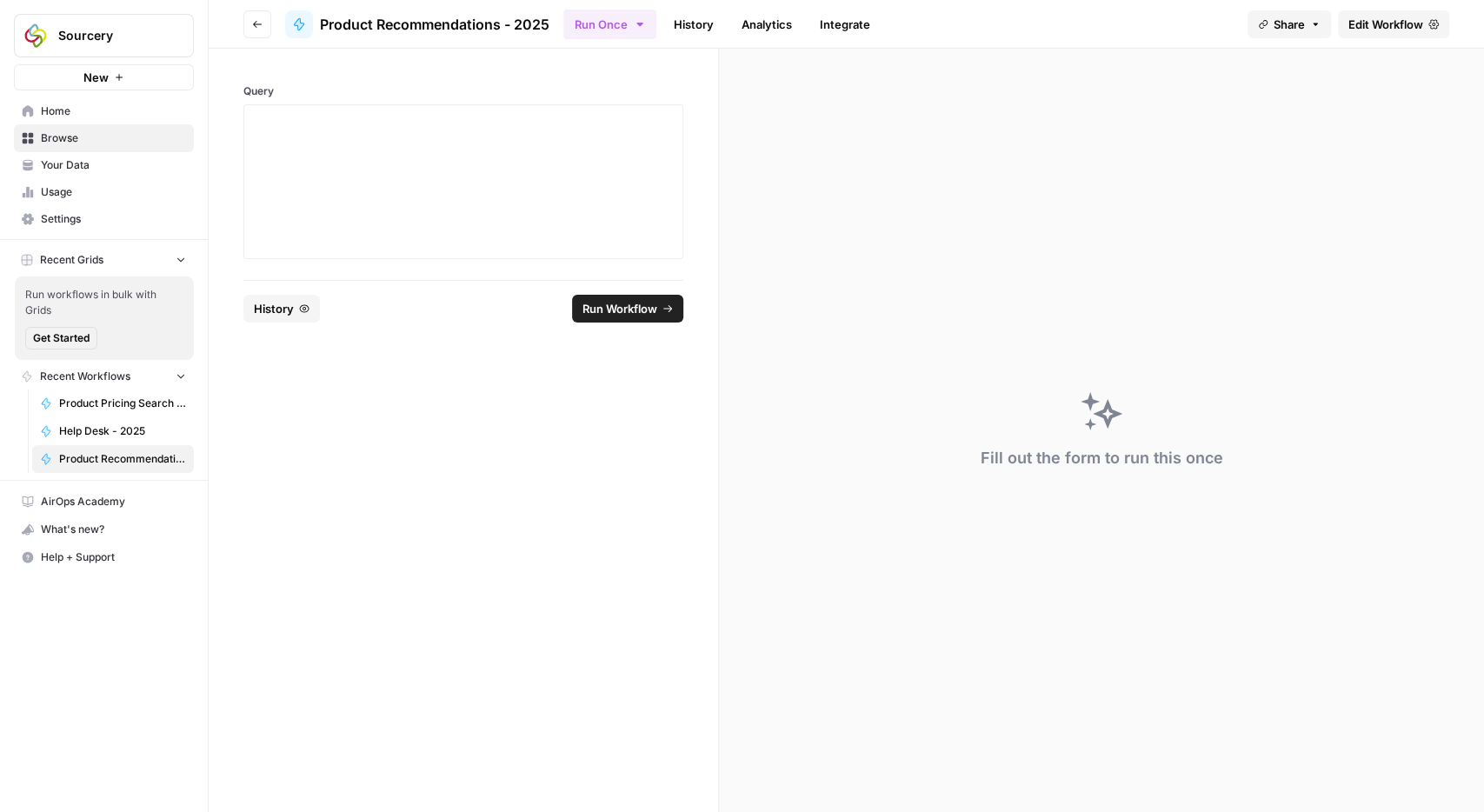
click at [258, 20] on icon "button" at bounding box center [257, 24] width 10 height 10
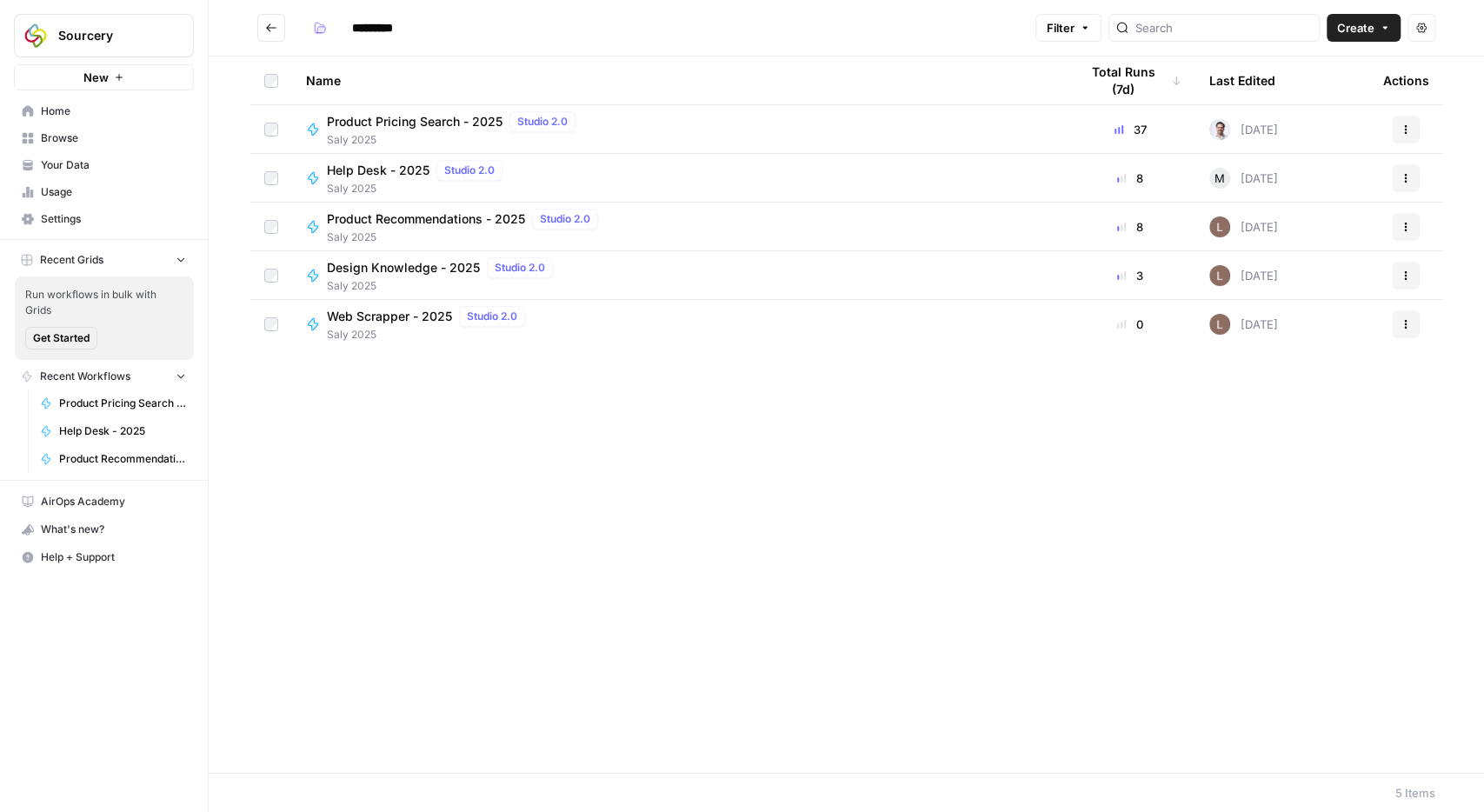
click at [397, 268] on span "Design Knowledge - 2025" at bounding box center [403, 267] width 153 height 17
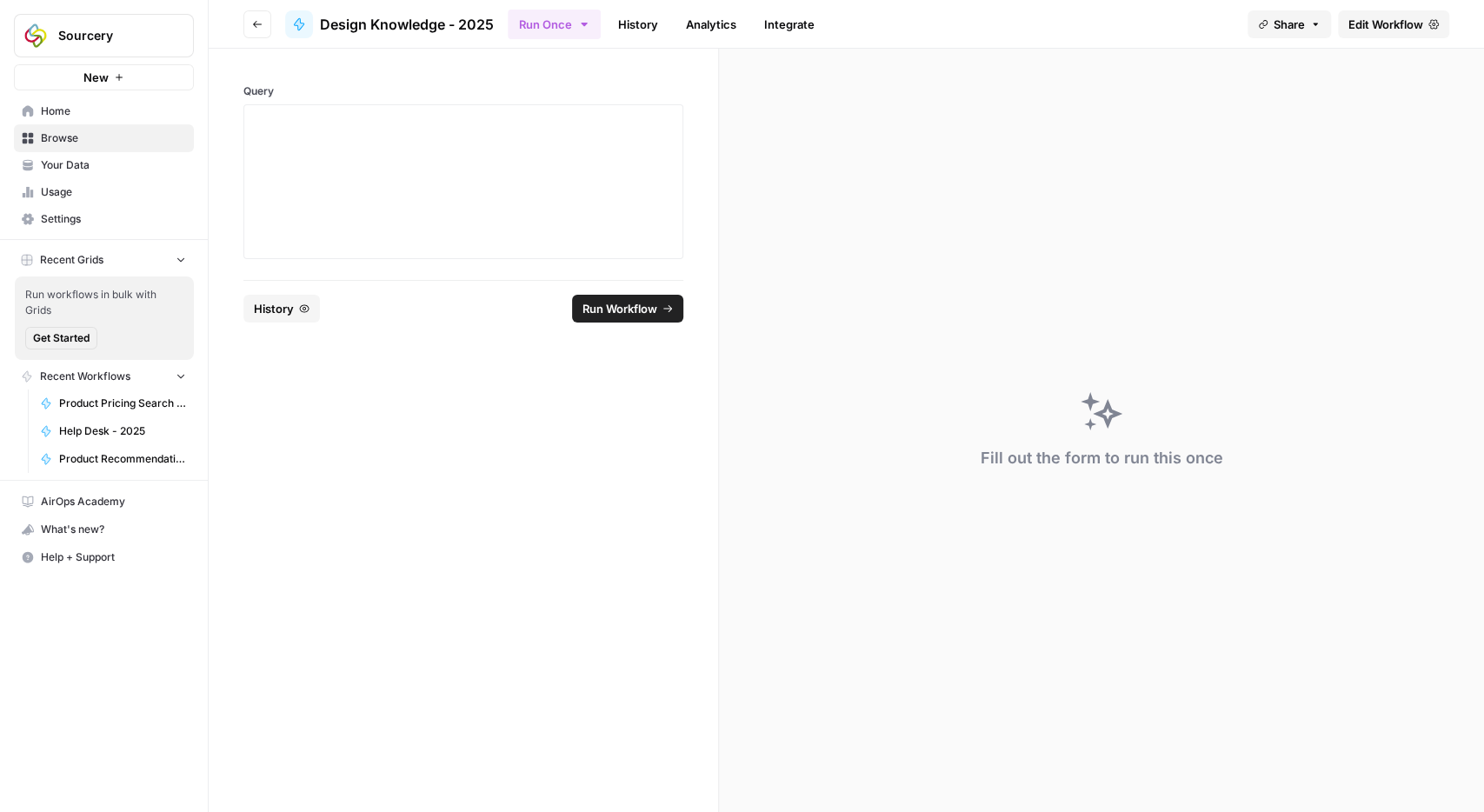
click at [1359, 20] on span "Edit Workflow" at bounding box center [1386, 24] width 75 height 17
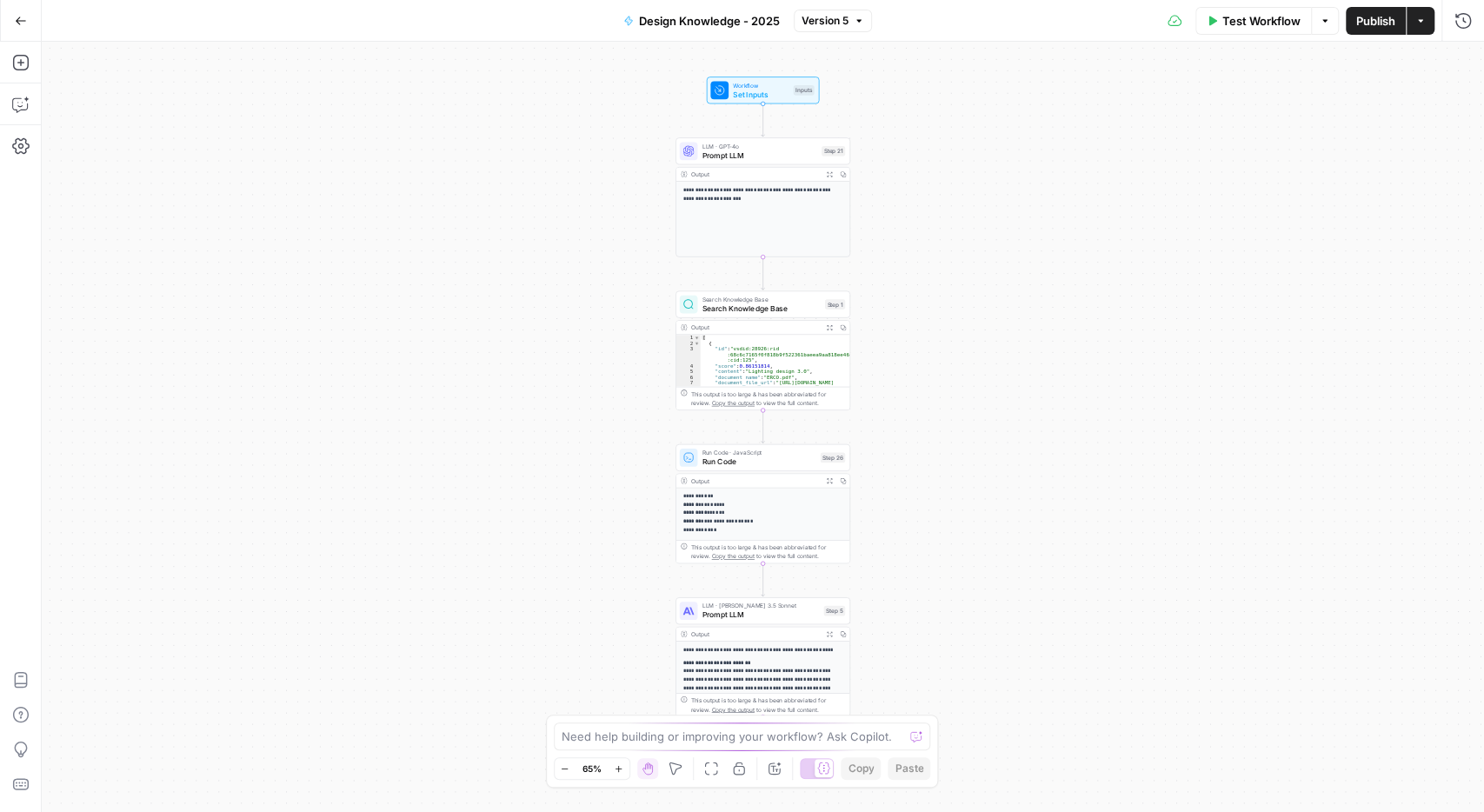
click at [14, 28] on button "Go Back" at bounding box center [21, 21] width 31 height 31
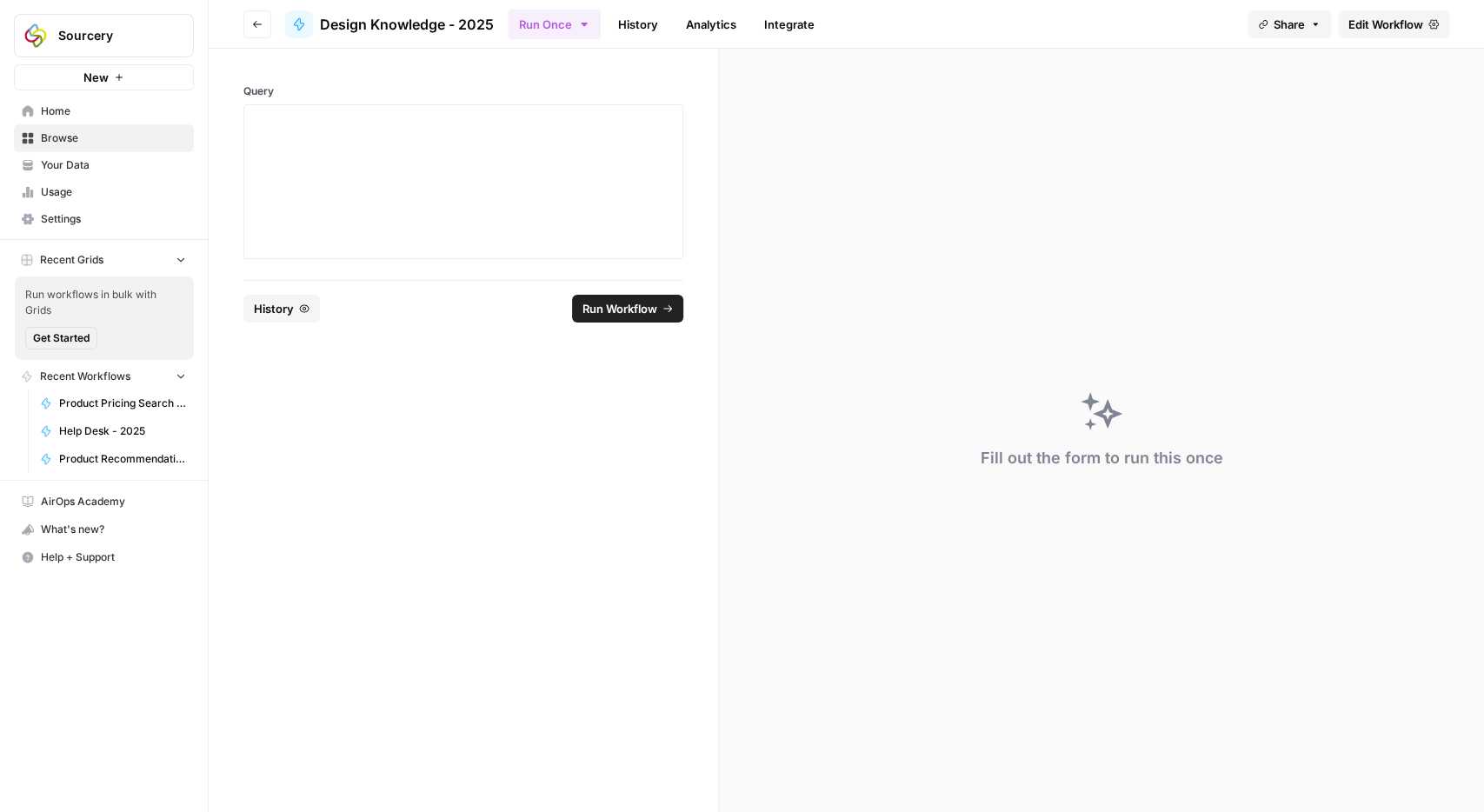
click at [258, 24] on icon "button" at bounding box center [257, 24] width 10 height 10
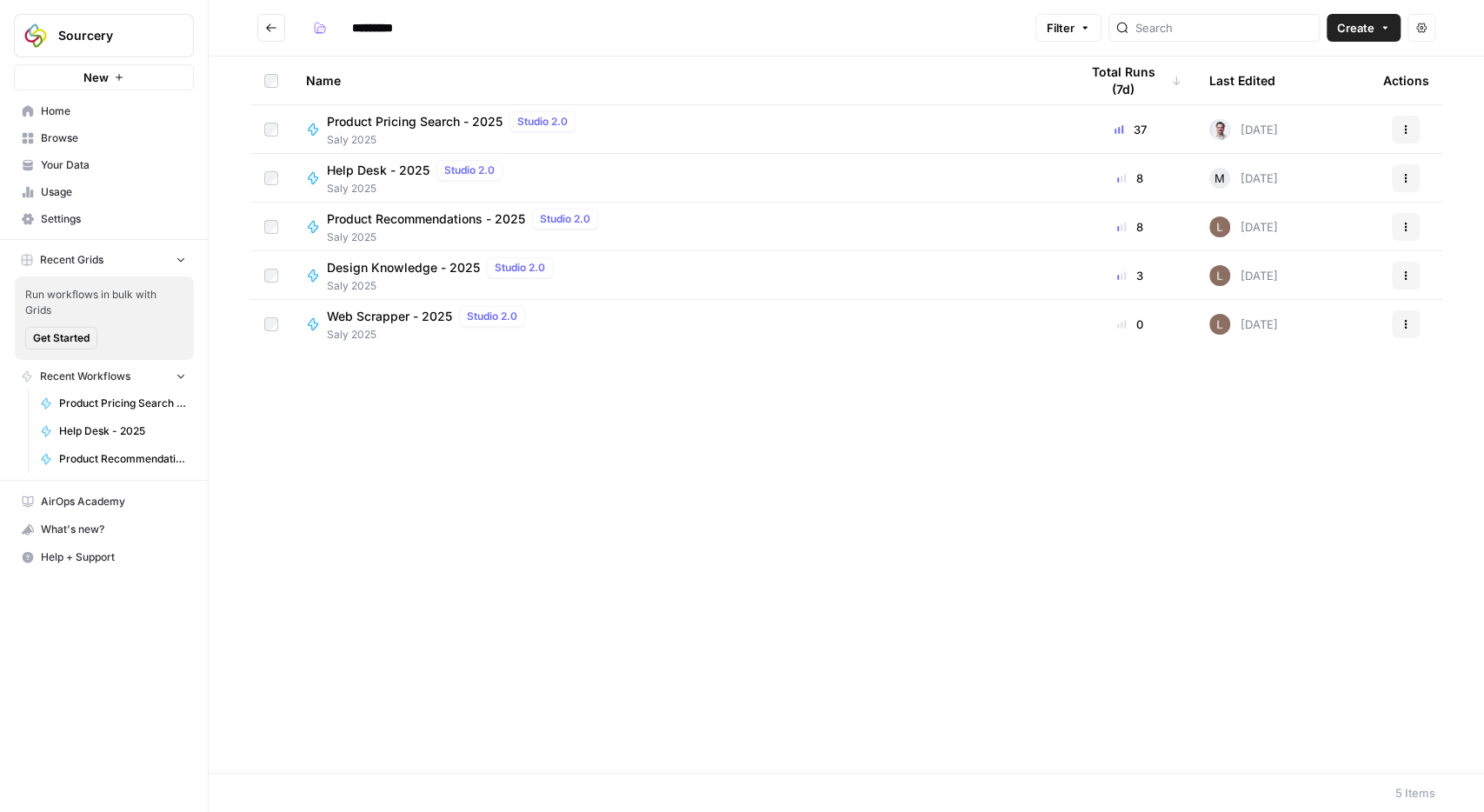
click at [383, 317] on span "Web Scrapper - 2025" at bounding box center [390, 316] width 125 height 17
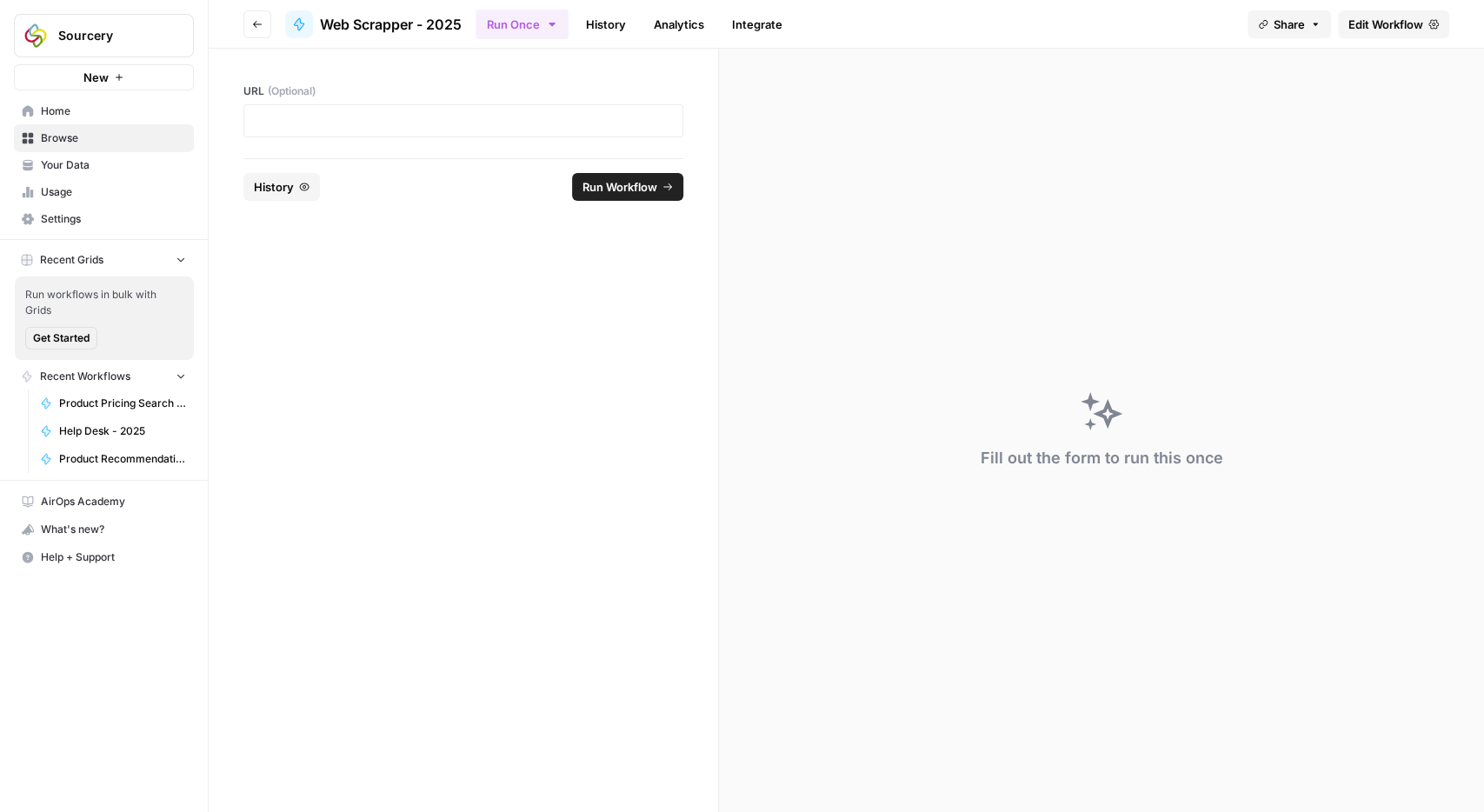
click at [1399, 25] on span "Edit Workflow" at bounding box center [1386, 24] width 75 height 17
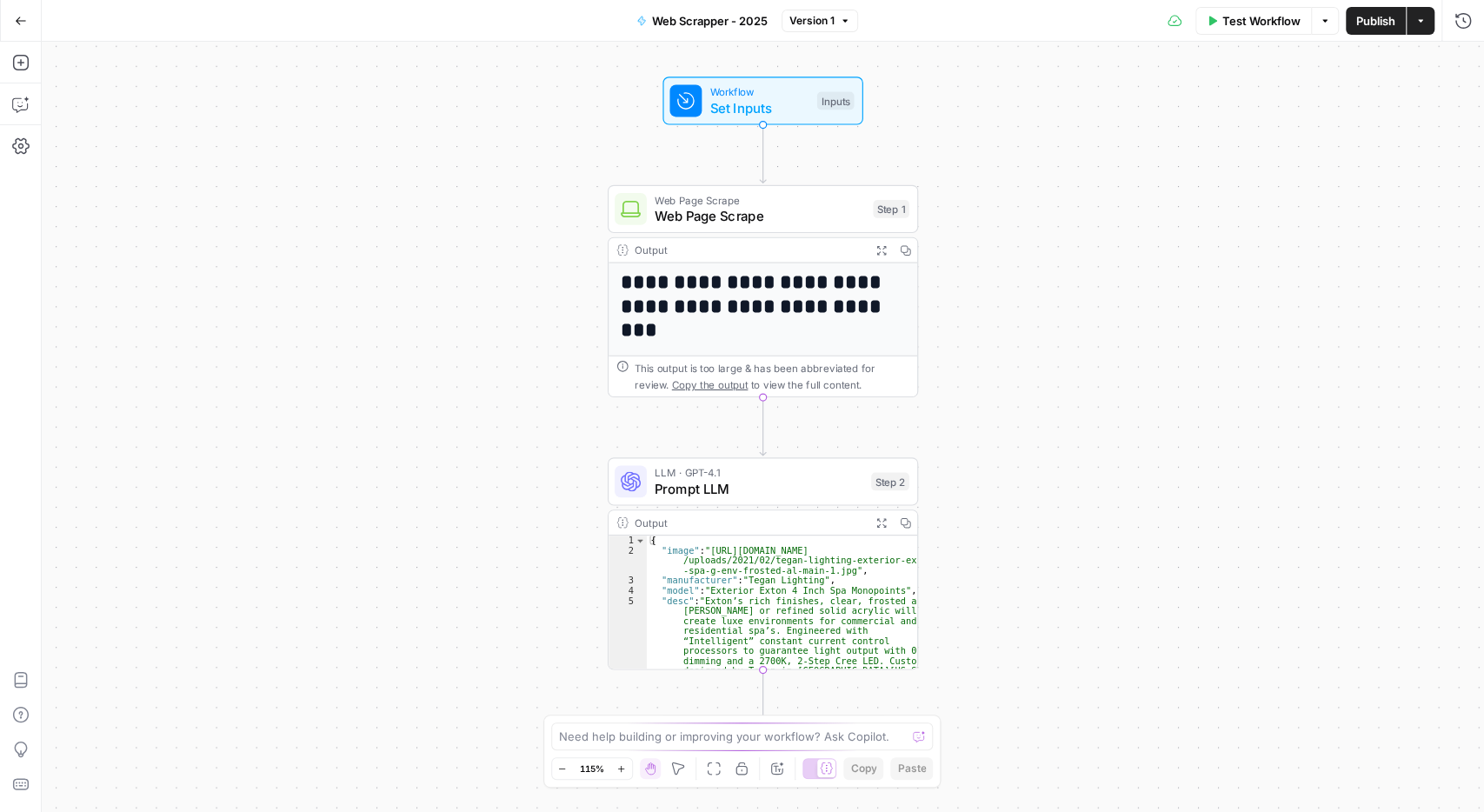
click at [1379, 19] on span "Publish" at bounding box center [1375, 21] width 39 height 17
click at [15, 21] on icon "button" at bounding box center [21, 21] width 12 height 12
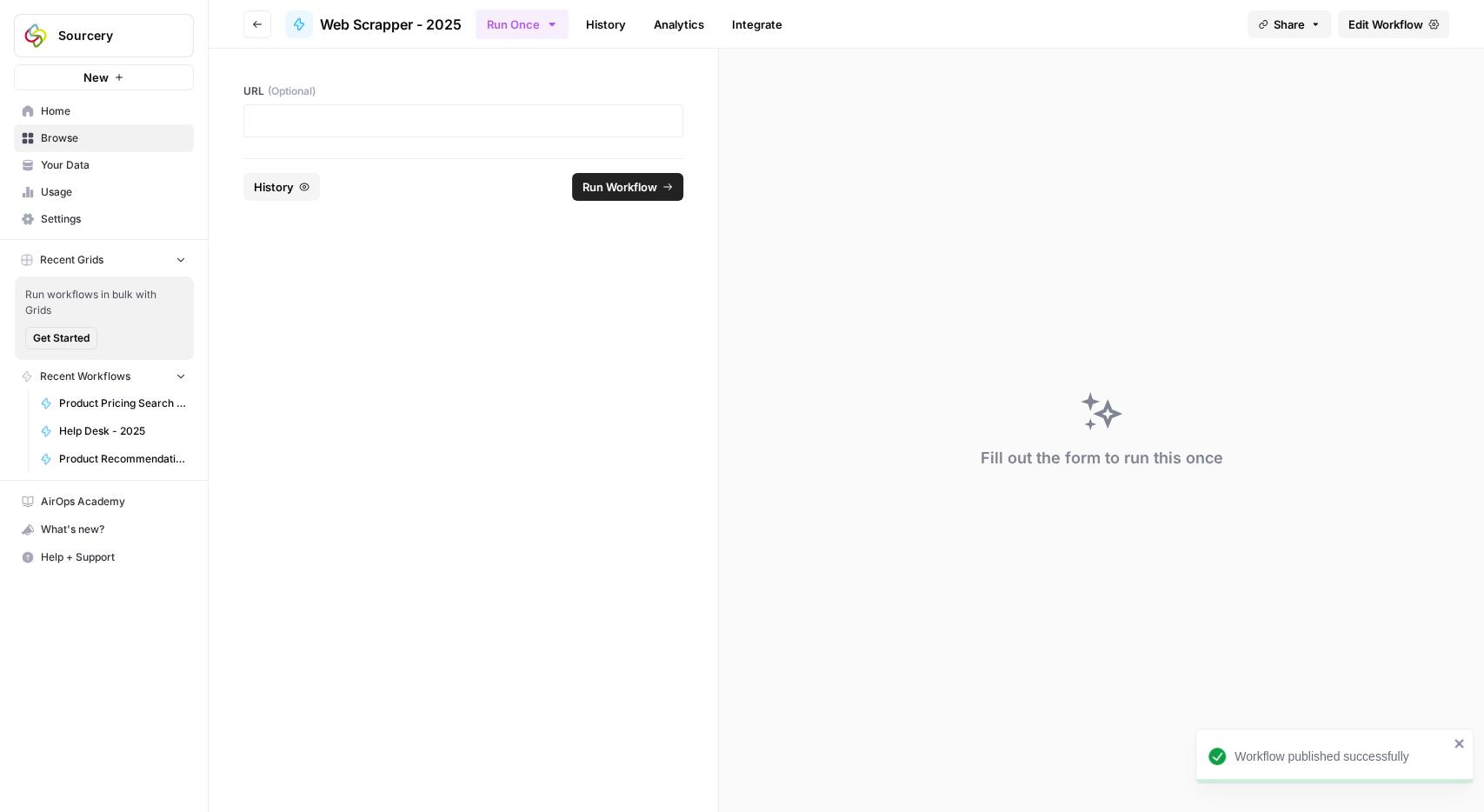
click at [251, 27] on button "Go back" at bounding box center [257, 24] width 28 height 28
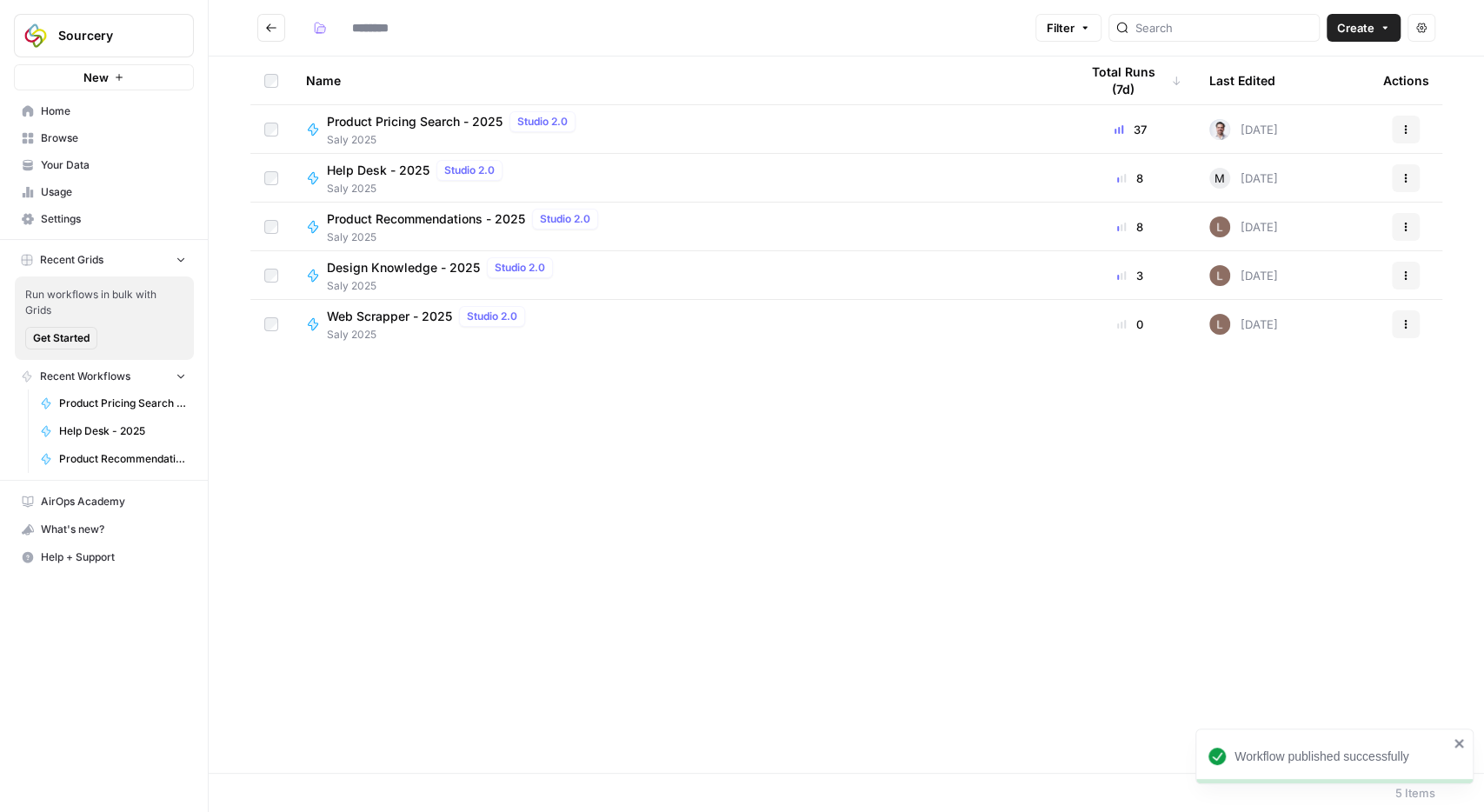
type input "*********"
click at [69, 163] on span "Your Data" at bounding box center [113, 166] width 146 height 16
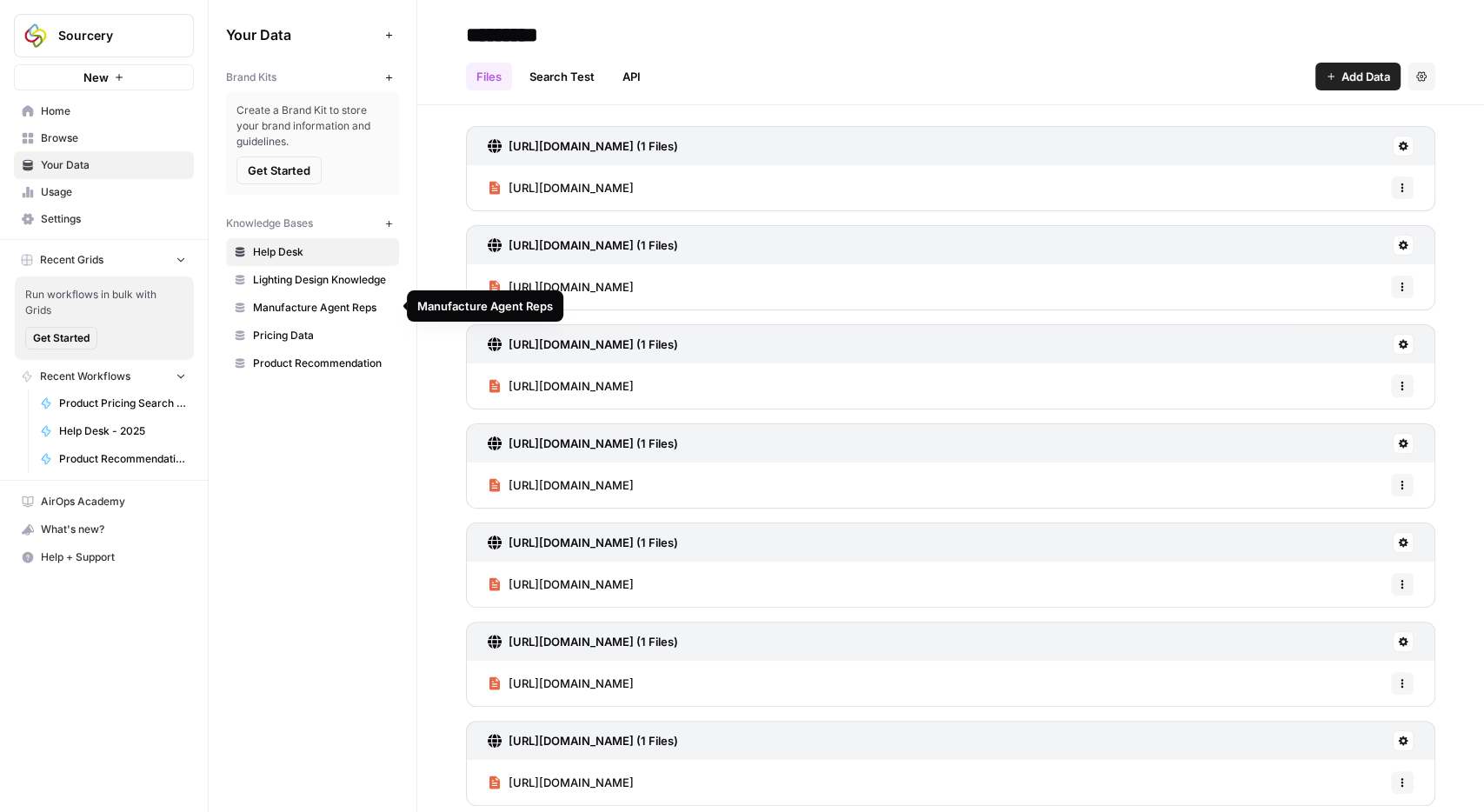
click at [305, 275] on span "Lighting Design Knowledge" at bounding box center [322, 280] width 139 height 16
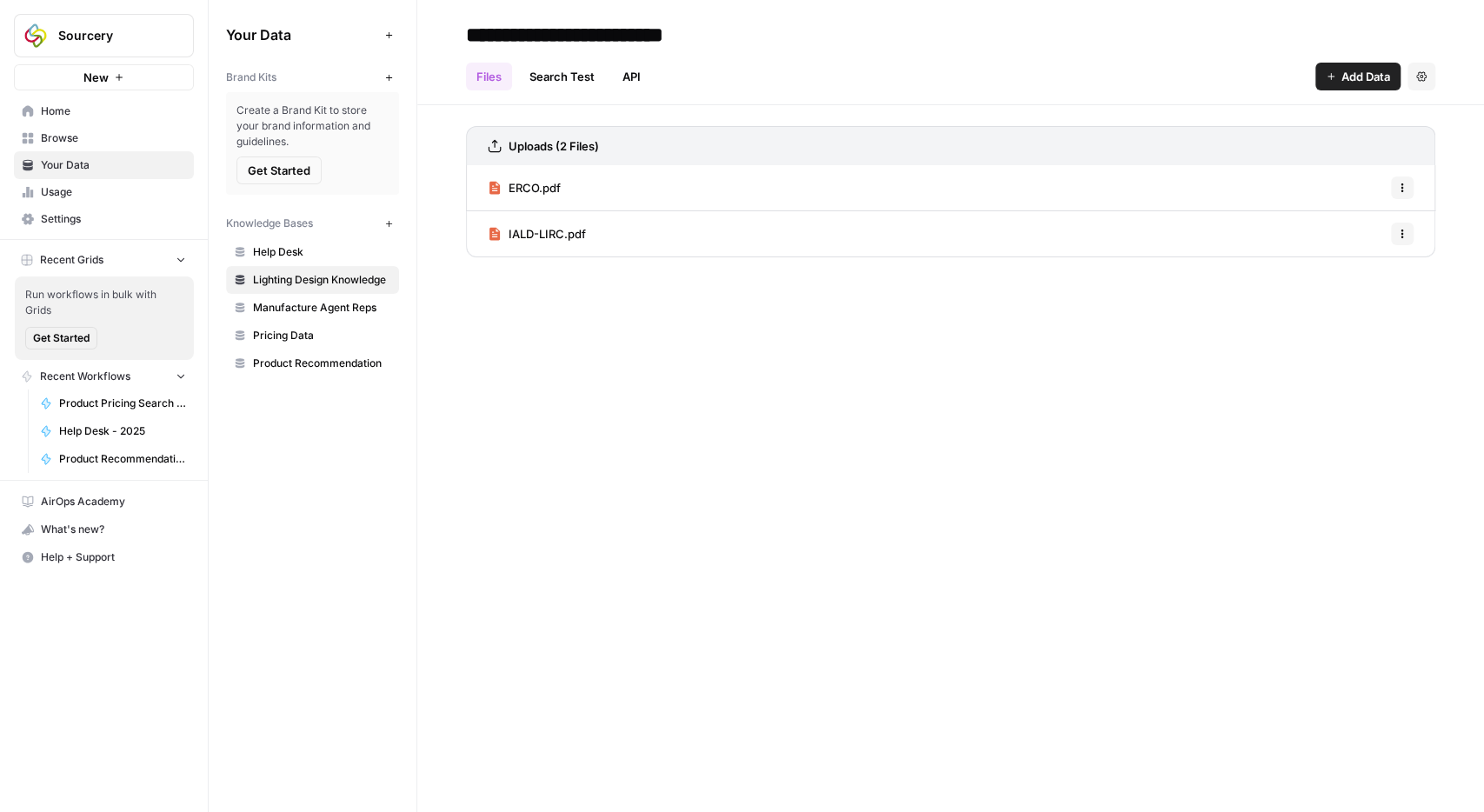
click at [299, 307] on span "Manufacture Agent Reps" at bounding box center [322, 308] width 139 height 16
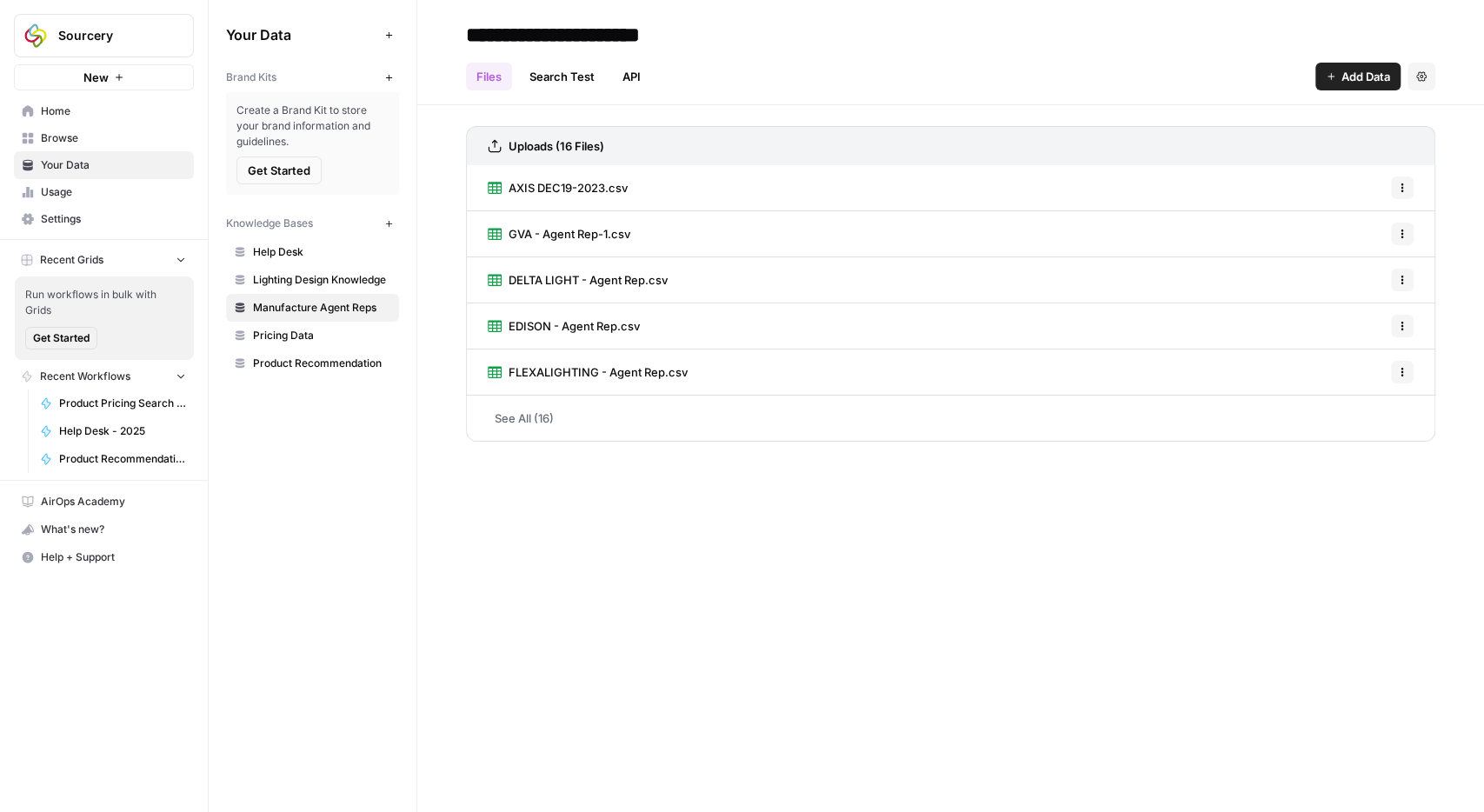
click at [288, 335] on span "Pricing Data" at bounding box center [322, 335] width 139 height 16
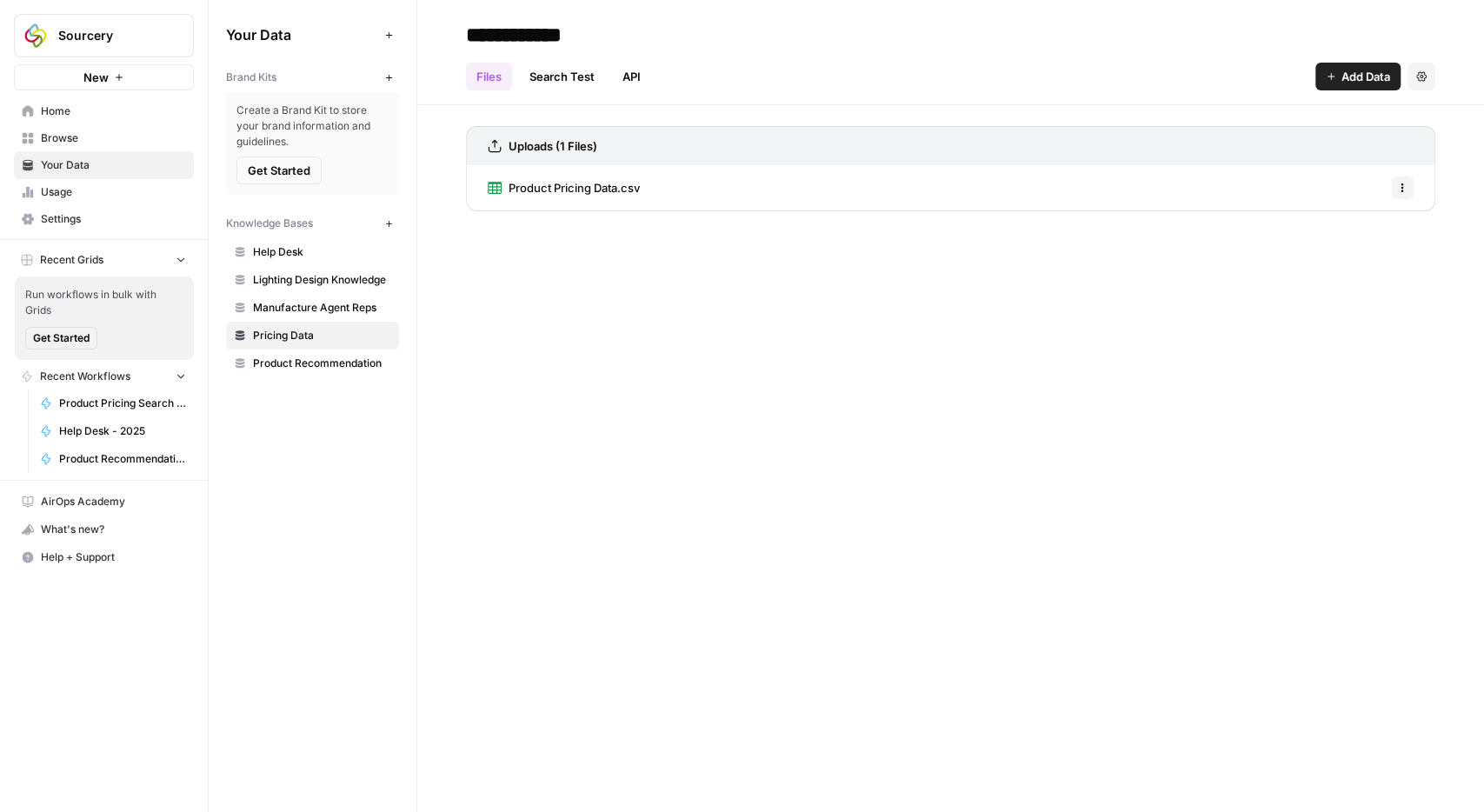
click at [64, 111] on span "Home" at bounding box center [113, 112] width 146 height 16
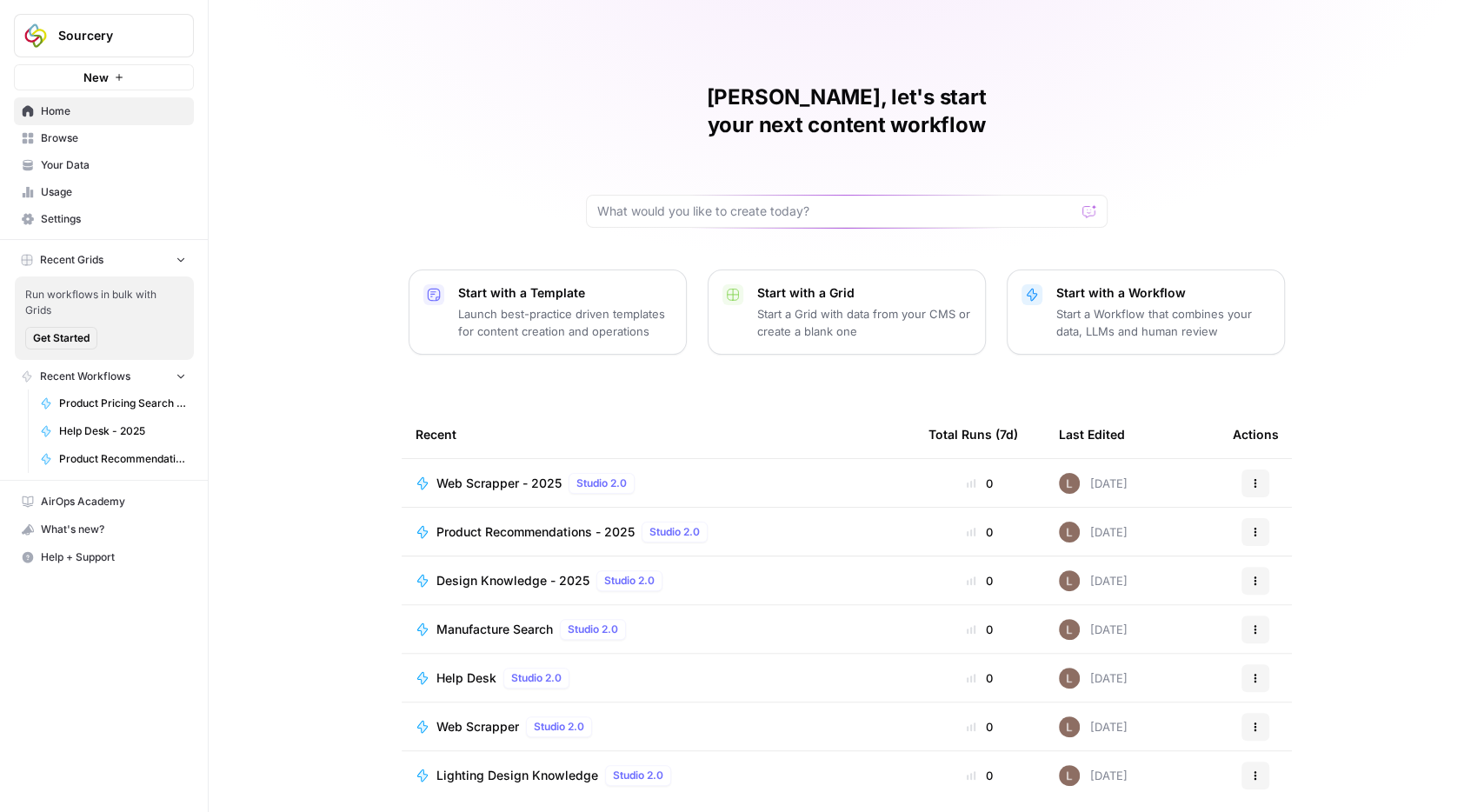
click at [85, 147] on link "Browse" at bounding box center [104, 139] width 180 height 28
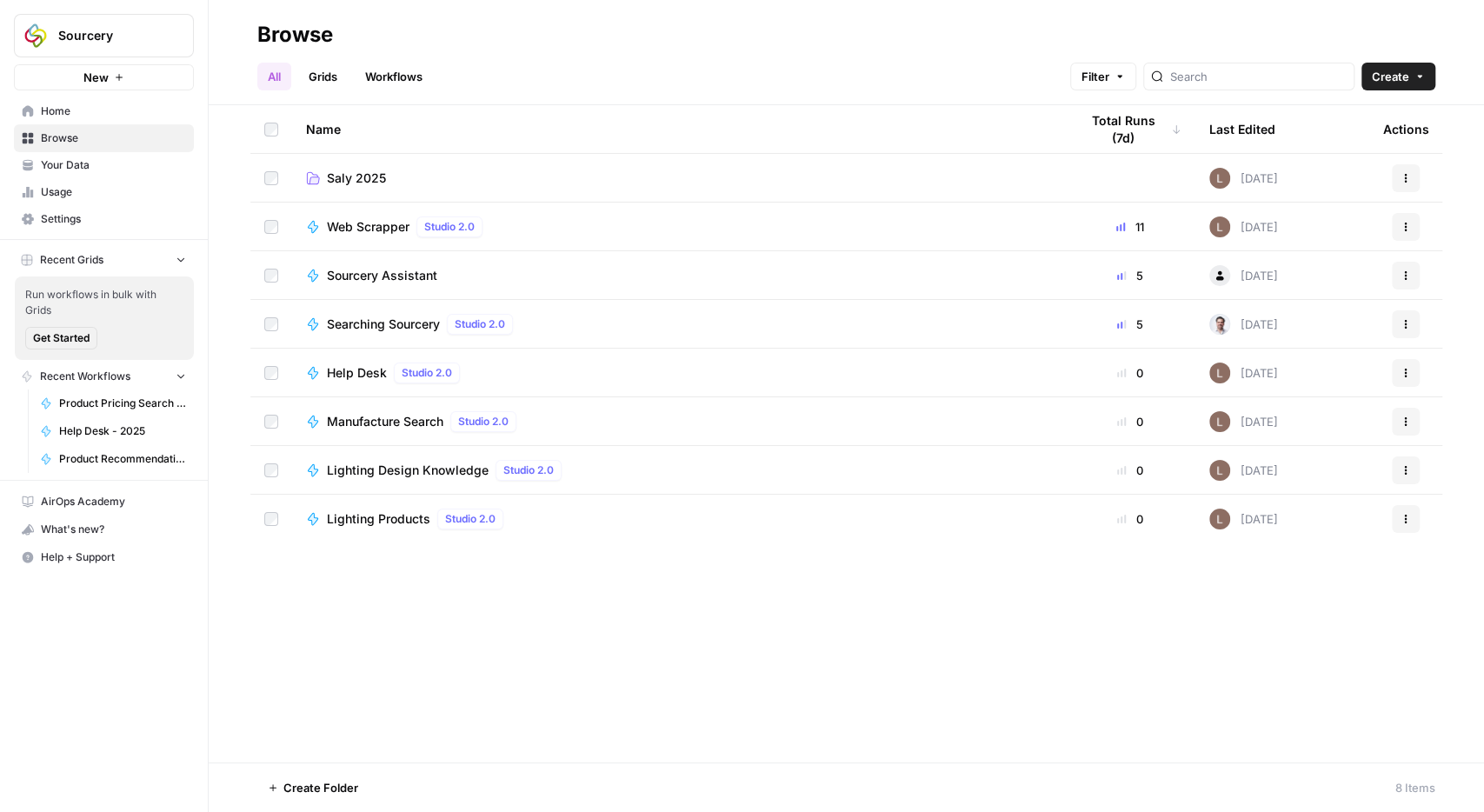
click at [375, 180] on span "Saly 2025" at bounding box center [356, 179] width 59 height 17
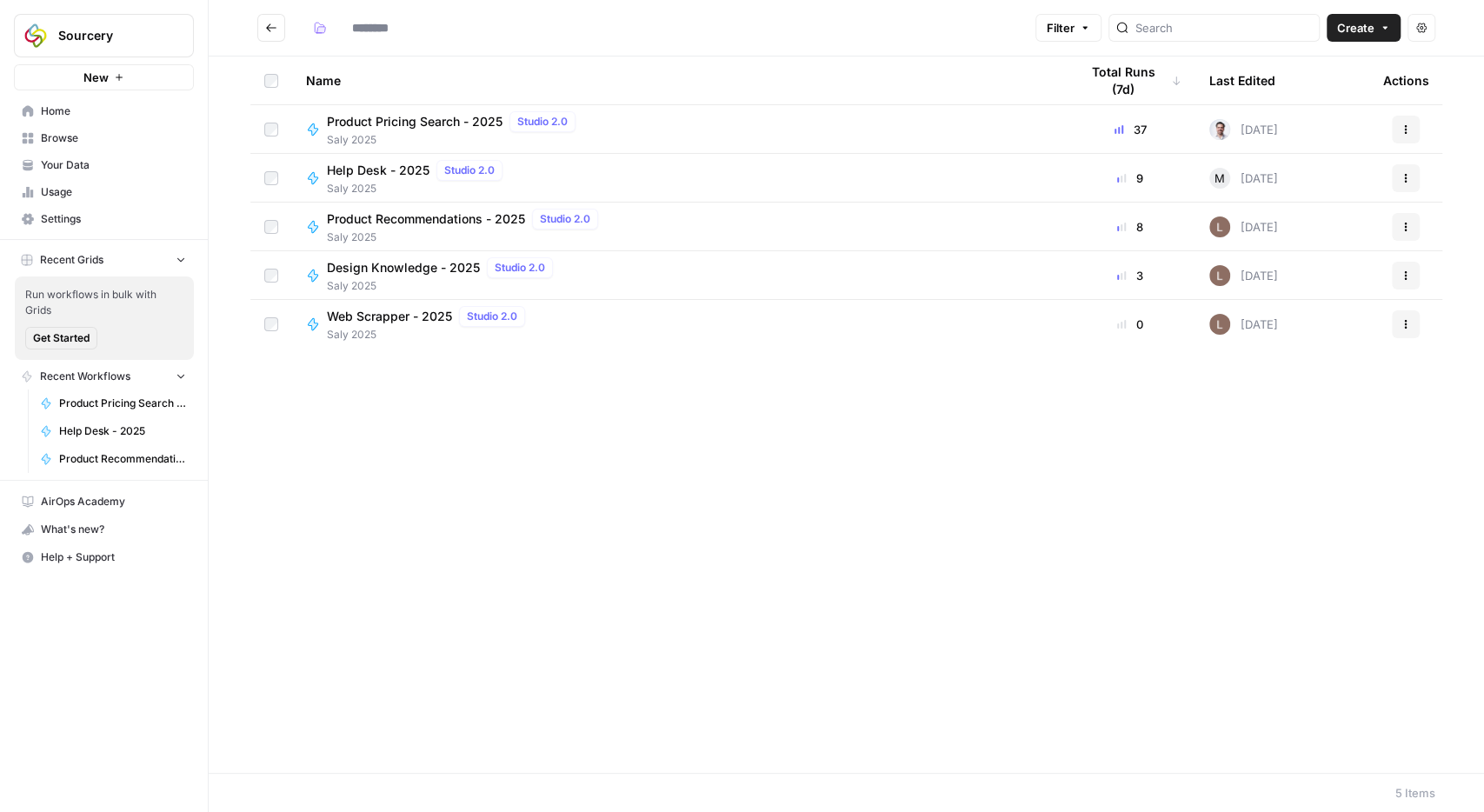
type input "*********"
click at [387, 122] on span "Product Pricing Search - 2025" at bounding box center [415, 122] width 176 height 17
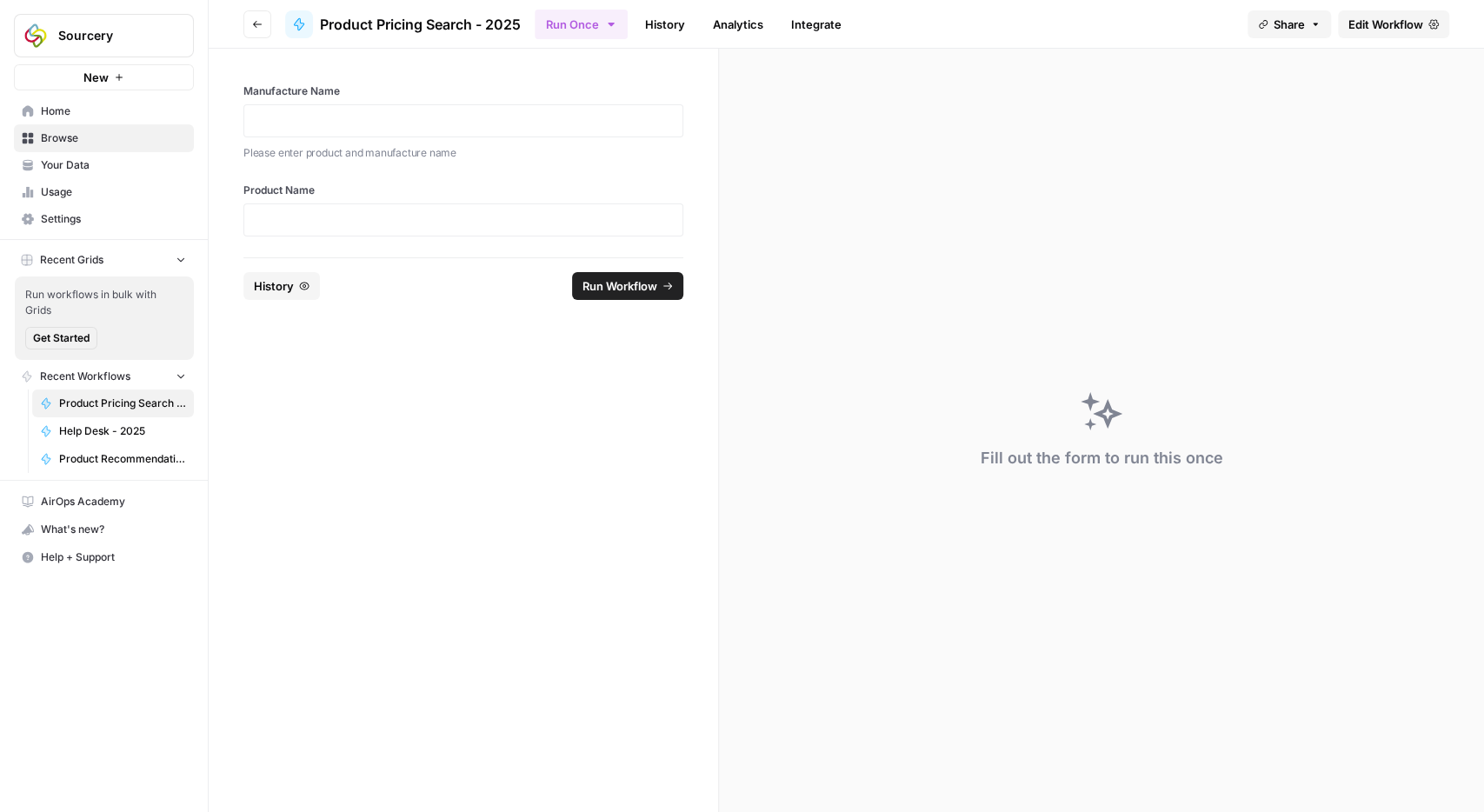
click at [1371, 23] on span "Edit Workflow" at bounding box center [1386, 24] width 75 height 17
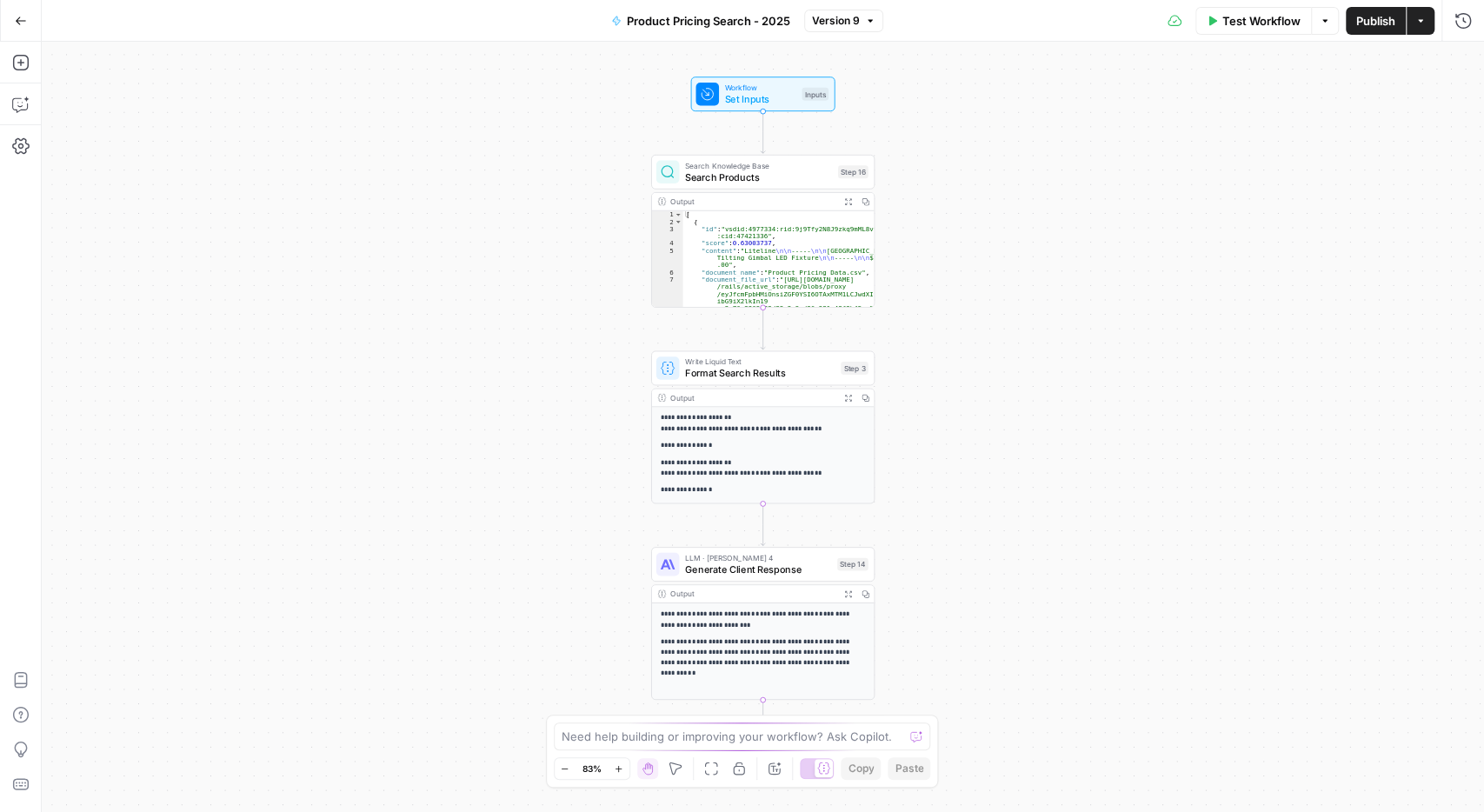
click at [742, 179] on span "Search Products" at bounding box center [758, 177] width 147 height 15
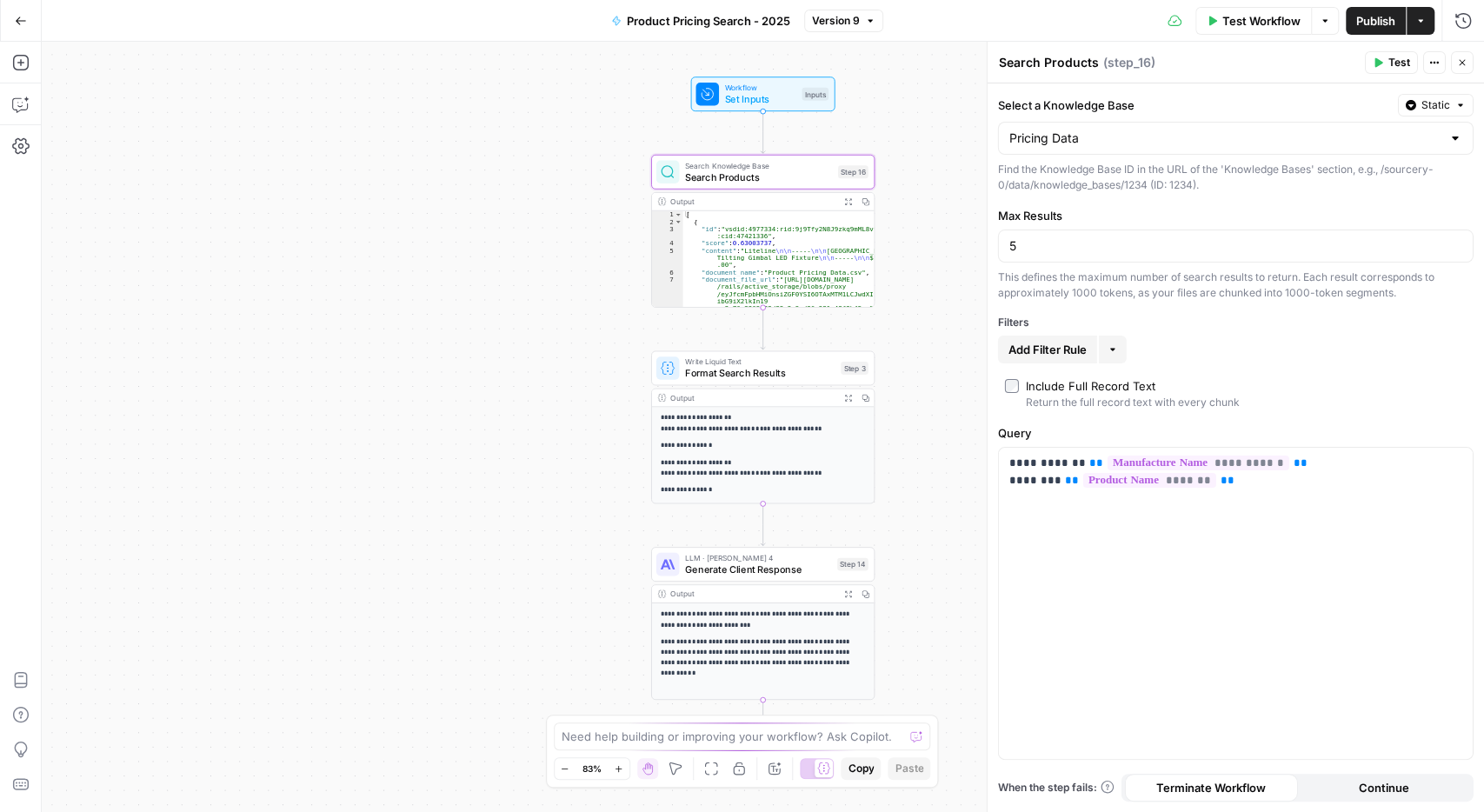
click at [1114, 255] on div "5" at bounding box center [1236, 246] width 476 height 33
